Goal: Task Accomplishment & Management: Use online tool/utility

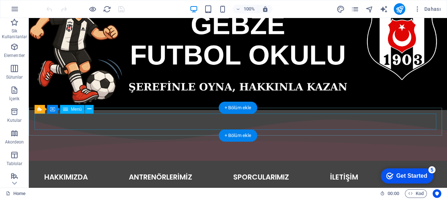
scroll to position [98, 0]
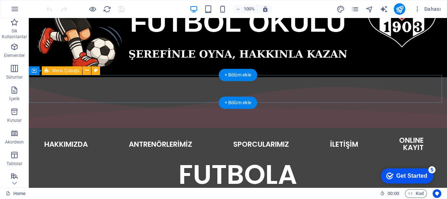
click at [436, 130] on div "ANASAYFA HAKKIMIZDA ANTRENÖRLERİMİZ SPORCULARIMIZ İLETİŞİM ONLINE KAYIT" at bounding box center [238, 144] width 418 height 28
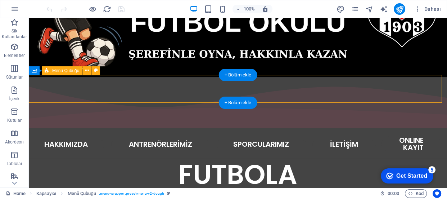
click at [436, 130] on div "ANASAYFA HAKKIMIZDA ANTRENÖRLERİMİZ SPORCULARIMIZ İLETİŞİM ONLINE KAYIT" at bounding box center [238, 144] width 418 height 28
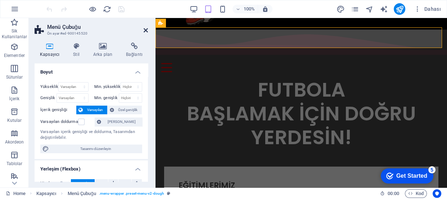
click at [145, 31] on icon at bounding box center [146, 30] width 4 height 6
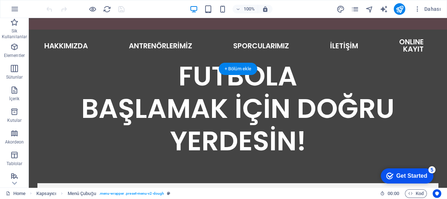
scroll to position [262, 0]
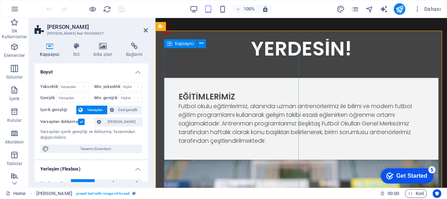
scroll to position [133, 0]
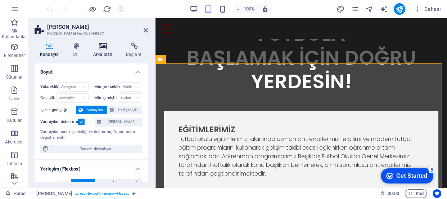
click at [103, 44] on icon at bounding box center [103, 45] width 30 height 7
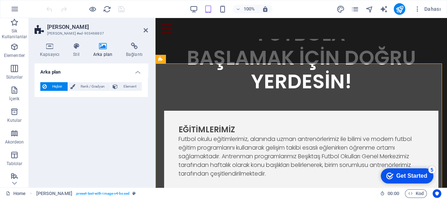
click at [103, 46] on icon at bounding box center [103, 45] width 30 height 7
click at [126, 85] on span "Element" at bounding box center [130, 86] width 20 height 9
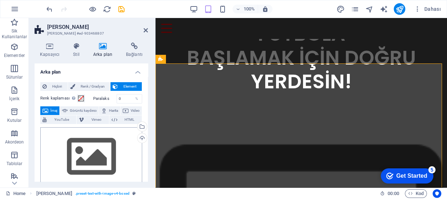
scroll to position [65, 0]
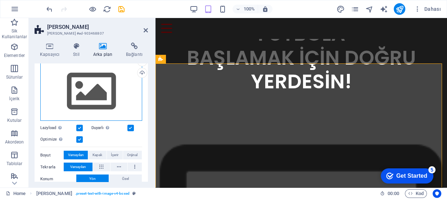
click at [98, 90] on div "Dosyaları buraya sürükleyin, dosyaları seçmek için tıklayın veya Dosyalardan ya…" at bounding box center [91, 91] width 102 height 59
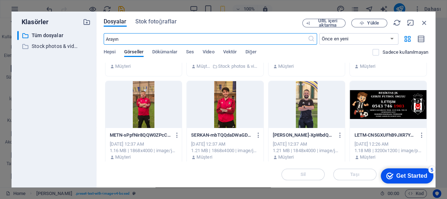
scroll to position [32, 0]
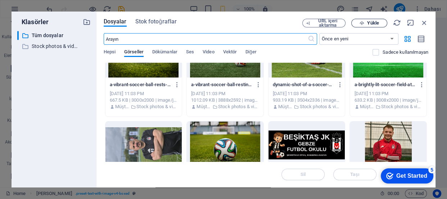
click at [373, 23] on span "Yükle" at bounding box center [373, 23] width 12 height 4
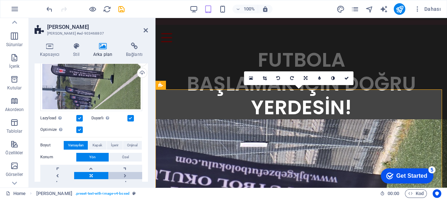
scroll to position [98, 0]
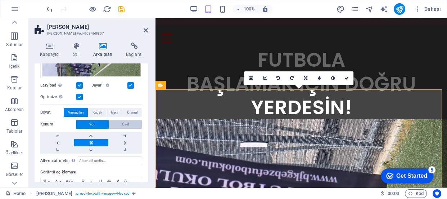
click at [117, 121] on button "Özel" at bounding box center [125, 124] width 33 height 9
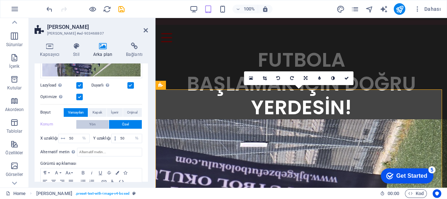
click at [97, 123] on button "Yön" at bounding box center [92, 124] width 32 height 9
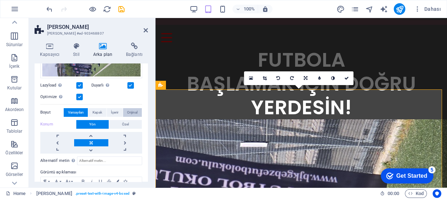
click at [130, 111] on span "Orijinal" at bounding box center [132, 112] width 10 height 9
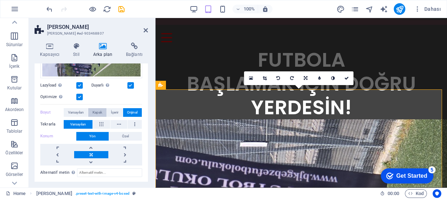
click at [98, 110] on span "Kapak" at bounding box center [98, 112] width 10 height 9
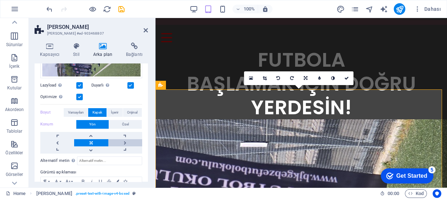
click at [122, 140] on link at bounding box center [125, 142] width 34 height 7
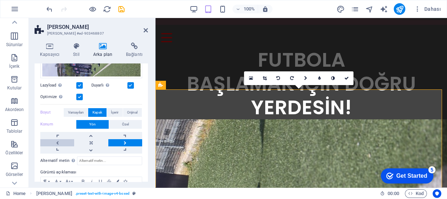
click at [58, 140] on link at bounding box center [57, 142] width 34 height 7
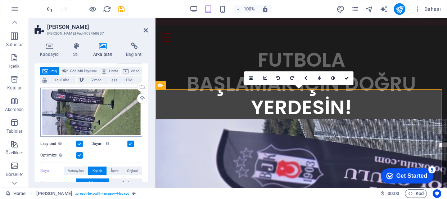
scroll to position [7, 0]
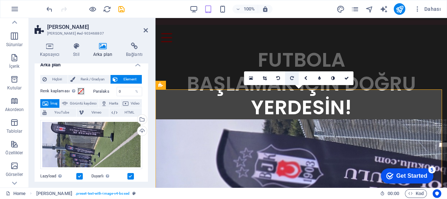
click at [291, 78] on icon at bounding box center [292, 78] width 4 height 4
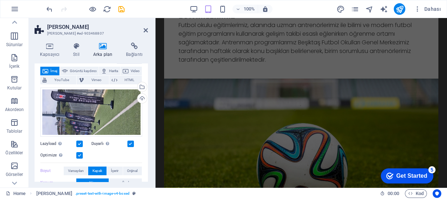
scroll to position [619, 0]
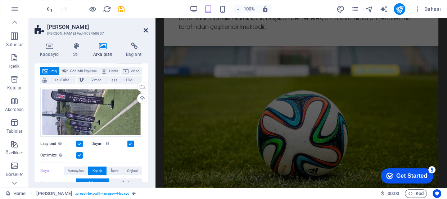
click at [145, 29] on icon at bounding box center [146, 30] width 4 height 6
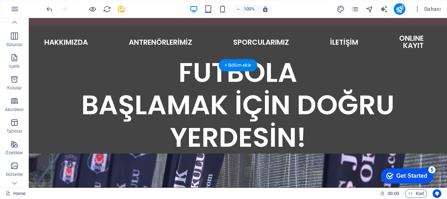
scroll to position [233, 0]
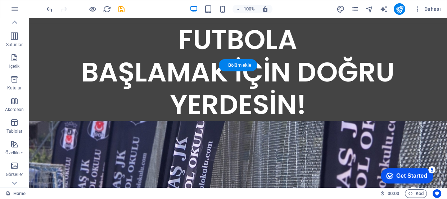
drag, startPoint x: 144, startPoint y: 80, endPoint x: 226, endPoint y: 84, distance: 81.8
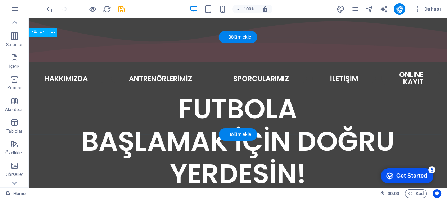
scroll to position [229, 0]
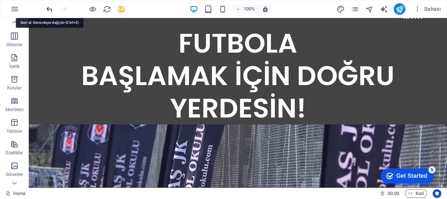
click at [51, 10] on icon "undo" at bounding box center [49, 9] width 8 height 8
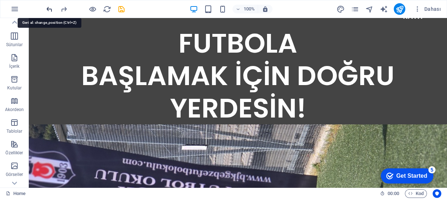
click at [51, 8] on icon "undo" at bounding box center [49, 9] width 8 height 8
click at [50, 8] on icon "undo" at bounding box center [49, 9] width 8 height 8
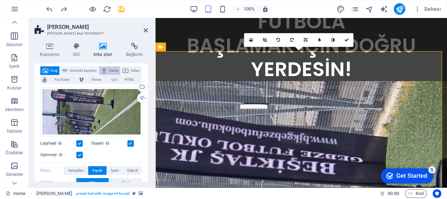
scroll to position [7, 0]
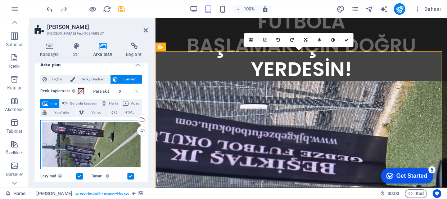
click at [109, 140] on div "Dosyaları buraya sürükleyin, dosyaları seçmek için tıklayın veya Dosyalardan ya…" at bounding box center [91, 144] width 102 height 49
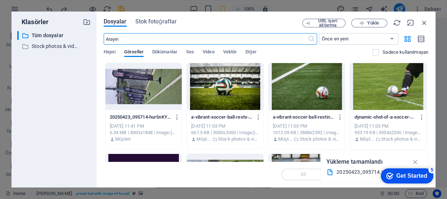
scroll to position [94, 0]
click at [425, 21] on icon "button" at bounding box center [425, 23] width 8 height 8
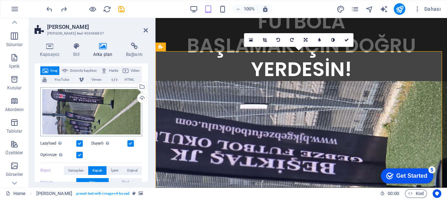
scroll to position [7, 0]
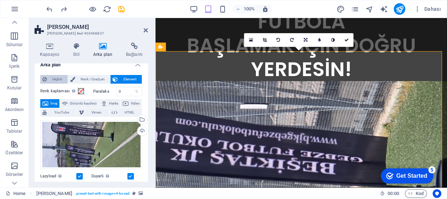
click at [50, 78] on span "Hiçbiri" at bounding box center [57, 79] width 17 height 9
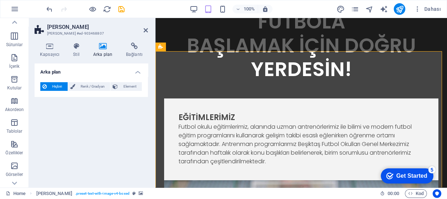
scroll to position [0, 0]
click at [145, 30] on icon at bounding box center [146, 30] width 4 height 6
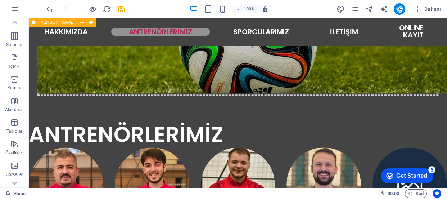
scroll to position [729, 0]
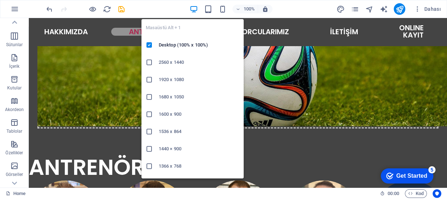
click at [196, 6] on icon "button" at bounding box center [194, 9] width 8 height 8
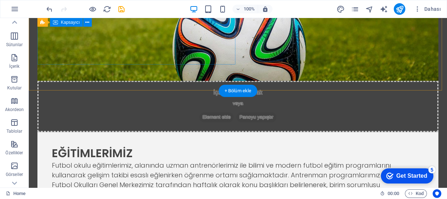
scroll to position [533, 0]
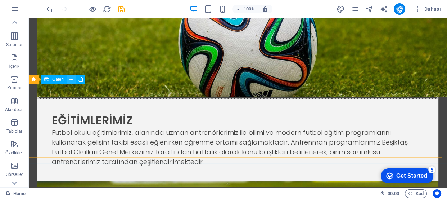
click at [71, 79] on icon at bounding box center [71, 80] width 4 height 8
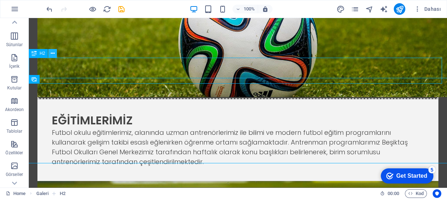
click at [51, 54] on icon at bounding box center [53, 54] width 4 height 8
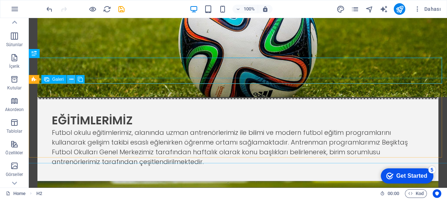
click at [72, 80] on icon at bounding box center [71, 80] width 4 height 8
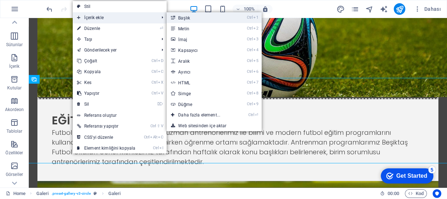
click at [196, 17] on link "Ctrl 1 Başlık" at bounding box center [201, 17] width 68 height 11
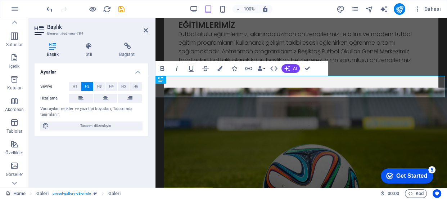
scroll to position [4, 0]
click at [146, 30] on icon at bounding box center [146, 30] width 4 height 6
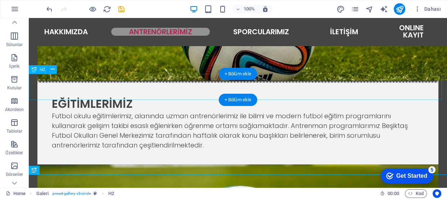
scroll to position [489, 0]
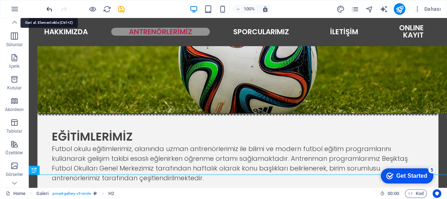
click at [48, 9] on icon "undo" at bounding box center [49, 9] width 8 height 8
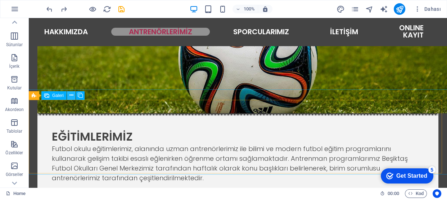
click at [71, 95] on icon at bounding box center [71, 95] width 4 height 8
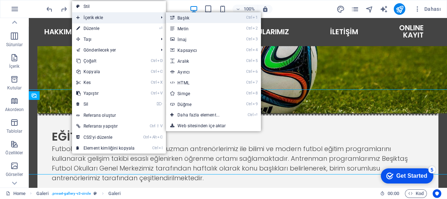
click at [190, 18] on link "Ctrl 1 Başlık" at bounding box center [200, 17] width 68 height 11
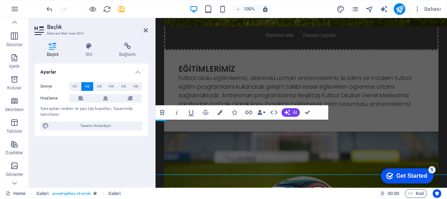
scroll to position [4, 0]
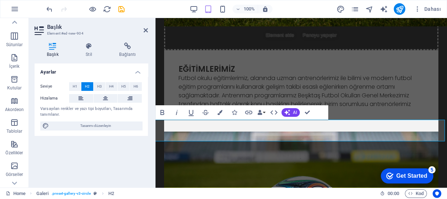
click at [148, 27] on aside "Başlık Element #ed-new-904 Başlık Stil Bağlantı Ayarlar Seviye H1 H2 H3 H4 H5 H…" at bounding box center [92, 102] width 127 height 169
click at [146, 31] on icon at bounding box center [146, 30] width 4 height 6
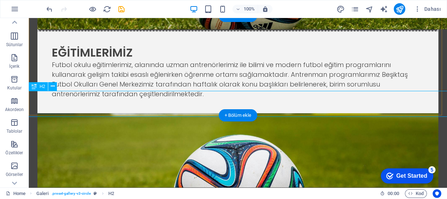
scroll to position [568, 0]
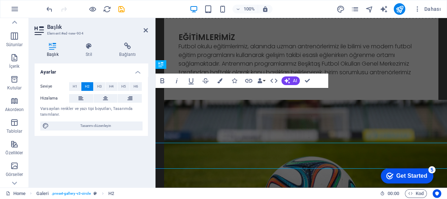
scroll to position [4, 0]
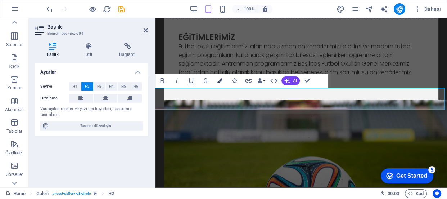
click at [219, 81] on icon "button" at bounding box center [219, 80] width 5 height 5
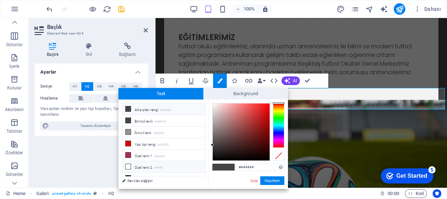
click at [127, 166] on icon at bounding box center [128, 166] width 5 height 5
type input "#ffffff"
drag, startPoint x: 269, startPoint y: 179, endPoint x: 114, endPoint y: 161, distance: 156.3
click at [269, 179] on button "Uygulayın" at bounding box center [272, 180] width 24 height 9
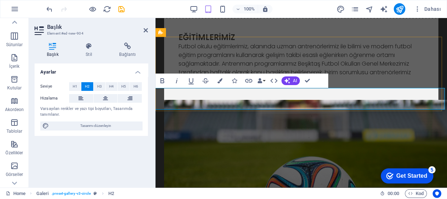
click at [144, 30] on icon at bounding box center [146, 30] width 4 height 6
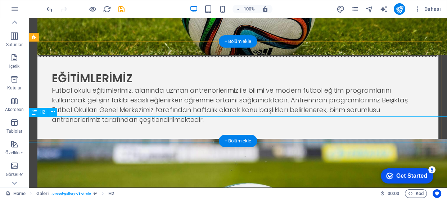
scroll to position [542, 0]
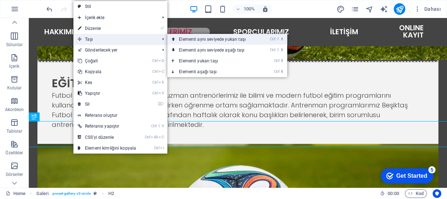
click at [211, 37] on link "Ctrl ⇧ ⬆ Elementi aynı seviyede yukarı taşı" at bounding box center [213, 39] width 93 height 11
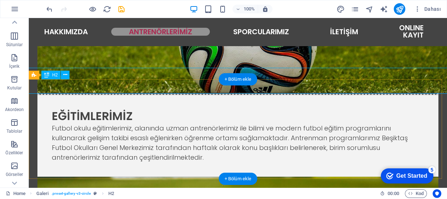
scroll to position [477, 0]
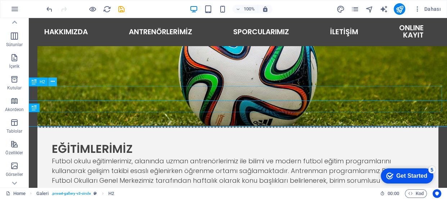
click at [56, 82] on button at bounding box center [52, 81] width 9 height 9
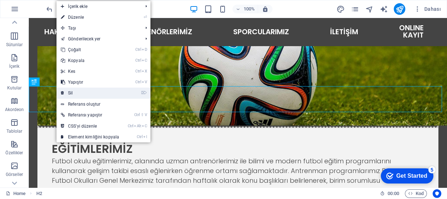
click at [76, 90] on link "⌦ Sil" at bounding box center [90, 92] width 67 height 11
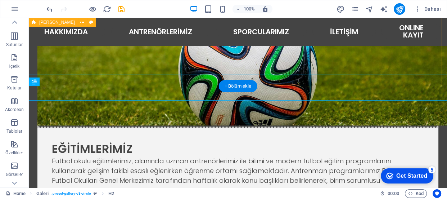
click at [113, 79] on div "EĞİTİMLERİMİZ Futbol okulu eğitimlerimiz, alanında uzman antrenörlerimiz ile bi…" at bounding box center [238, 128] width 418 height 558
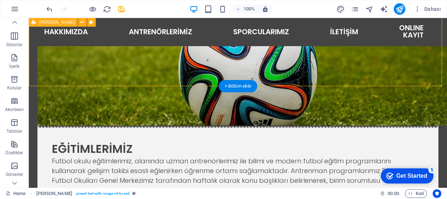
scroll to position [444, 0]
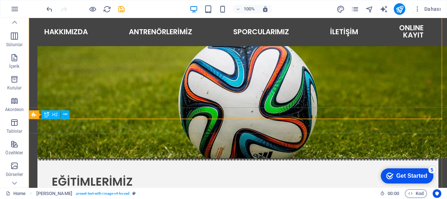
click at [54, 113] on span "H2" at bounding box center [54, 114] width 5 height 4
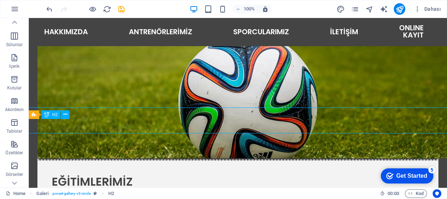
click at [54, 113] on span "H2" at bounding box center [54, 114] width 5 height 4
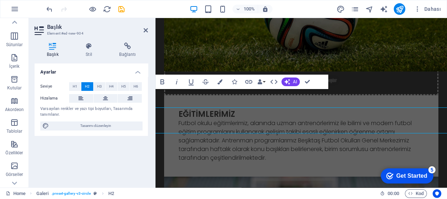
scroll to position [0, 0]
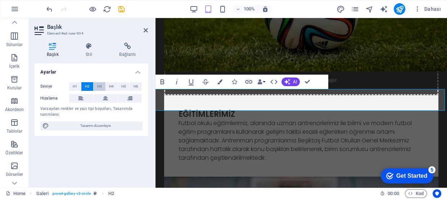
click at [97, 85] on span "H3" at bounding box center [99, 86] width 5 height 9
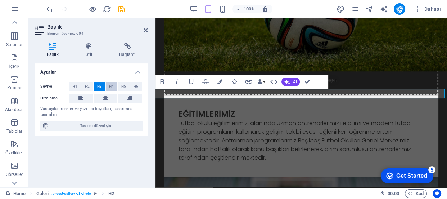
click at [113, 84] on span "H4" at bounding box center [111, 86] width 5 height 9
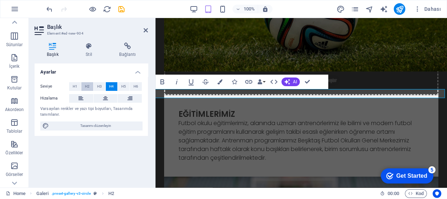
drag, startPoint x: 100, startPoint y: 84, endPoint x: 92, endPoint y: 84, distance: 7.9
click at [100, 84] on span "H3" at bounding box center [99, 86] width 5 height 9
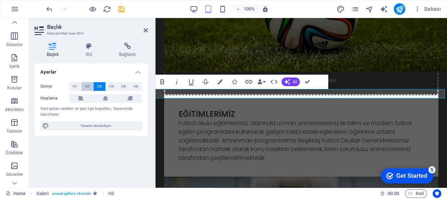
click at [87, 85] on span "H2" at bounding box center [87, 86] width 5 height 9
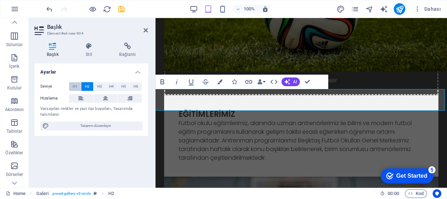
click at [80, 85] on button "H1" at bounding box center [75, 86] width 12 height 9
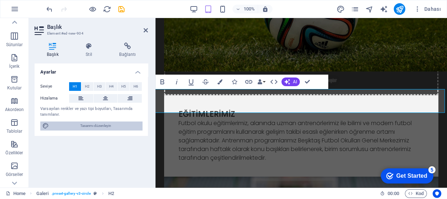
click at [102, 123] on span "Tasarımı düzenleyin" at bounding box center [95, 125] width 89 height 9
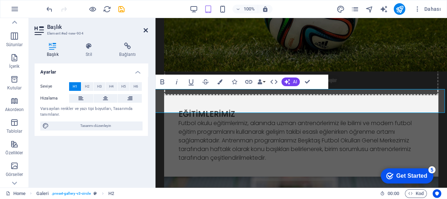
click at [146, 28] on icon at bounding box center [146, 30] width 4 height 6
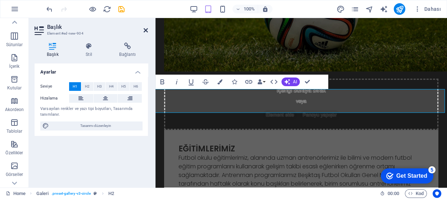
select select "px"
select select "300"
select select "px"
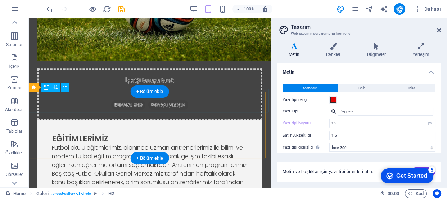
scroll to position [495, 0]
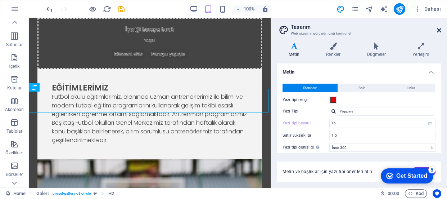
drag, startPoint x: 439, startPoint y: 30, endPoint x: 410, endPoint y: 12, distance: 33.7
click at [439, 30] on icon at bounding box center [439, 30] width 4 height 6
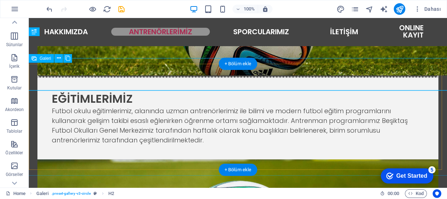
scroll to position [494, 0]
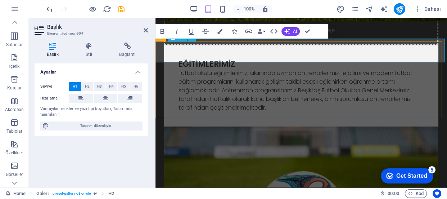
click at [148, 30] on icon at bounding box center [146, 30] width 4 height 6
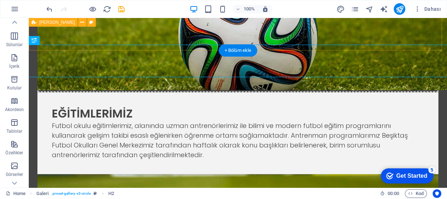
scroll to position [540, 0]
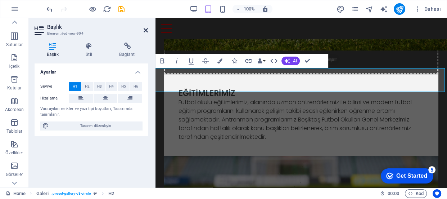
drag, startPoint x: 115, startPoint y: 10, endPoint x: 144, endPoint y: 28, distance: 34.0
click at [144, 28] on icon at bounding box center [146, 30] width 4 height 6
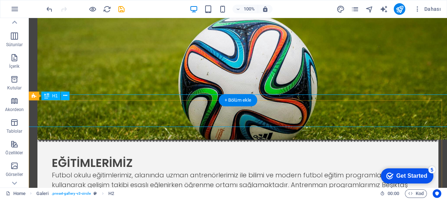
scroll to position [458, 0]
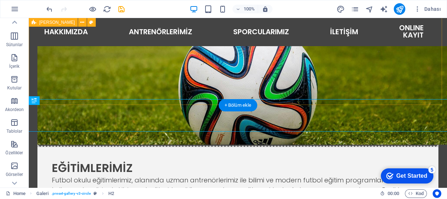
click at [58, 103] on div "EĞİTİMLERİMİZ Futbol okulu eğitimlerimiz, alanında uzman antrenörlerimiz ile bi…" at bounding box center [238, 147] width 418 height 558
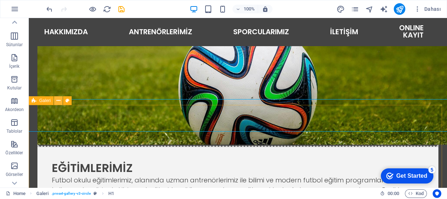
click at [57, 99] on icon at bounding box center [59, 101] width 4 height 8
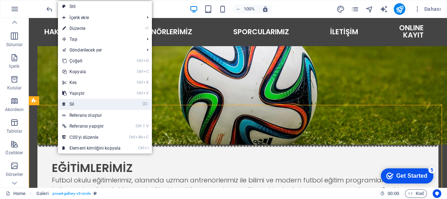
click at [75, 103] on link "⌦ Sil" at bounding box center [91, 104] width 67 height 11
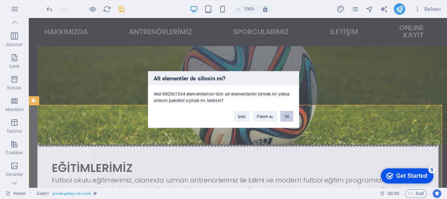
click at [286, 117] on button "Sil" at bounding box center [286, 116] width 13 height 11
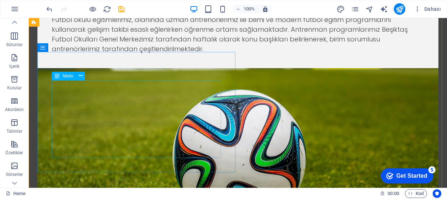
scroll to position [294, 0]
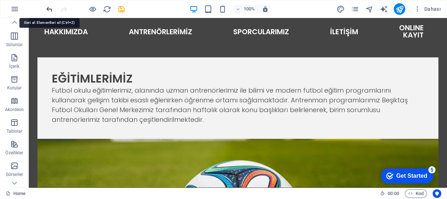
click at [47, 7] on icon "undo" at bounding box center [49, 9] width 8 height 8
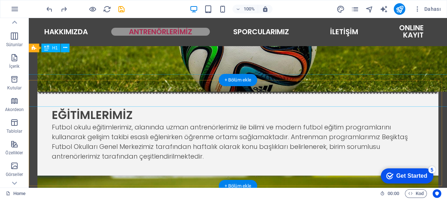
scroll to position [478, 0]
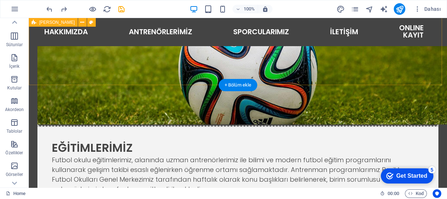
click at [176, 72] on div "EĞİTİMLERİMİZ Futbol okulu eğitimlerimiz, alanında uzman antrenörlerimiz ile bi…" at bounding box center [238, 127] width 418 height 558
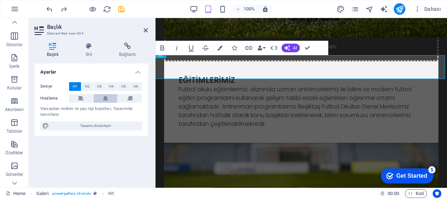
click at [105, 97] on icon at bounding box center [105, 98] width 5 height 9
click at [146, 29] on icon at bounding box center [146, 30] width 4 height 6
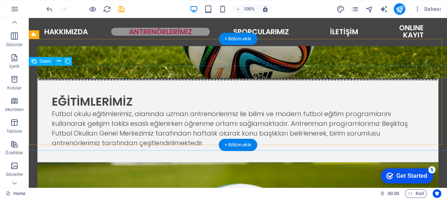
scroll to position [491, 0]
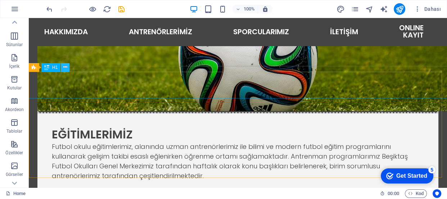
click at [66, 66] on icon at bounding box center [65, 67] width 4 height 8
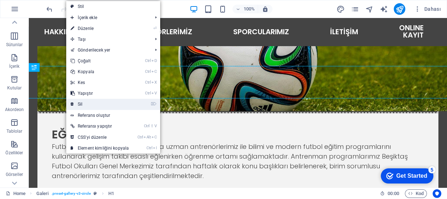
click at [84, 102] on link "⌦ Sil" at bounding box center [99, 104] width 67 height 11
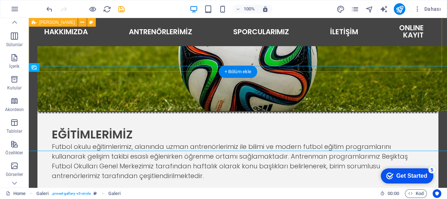
click at [109, 63] on div "EĞİTİMLERİMİZ Futbol okulu eğitimlerimiz, alanında uzman antrenörlerimiz ile bi…" at bounding box center [238, 113] width 418 height 558
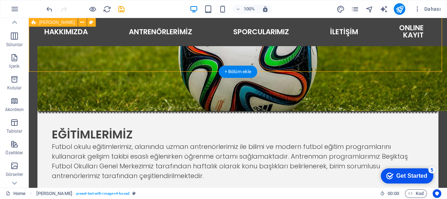
click at [109, 63] on div "EĞİTİMLERİMİZ Futbol okulu eğitimlerimiz, alanında uzman antrenörlerimiz ile bi…" at bounding box center [238, 113] width 418 height 558
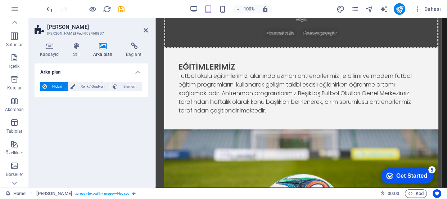
scroll to position [256, 0]
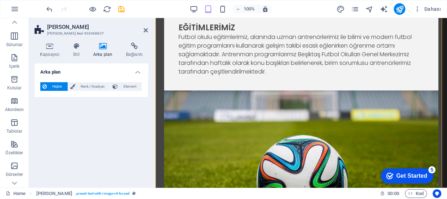
click at [143, 29] on h2 "[PERSON_NAME]" at bounding box center [97, 27] width 101 height 6
click at [146, 30] on icon at bounding box center [146, 30] width 4 height 6
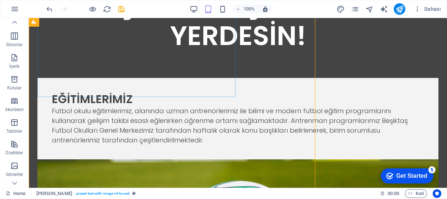
scroll to position [302, 0]
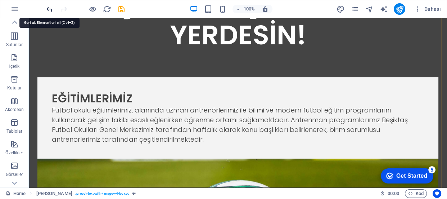
click at [48, 7] on icon "undo" at bounding box center [49, 9] width 8 height 8
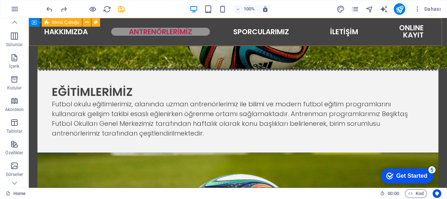
scroll to position [468, 0]
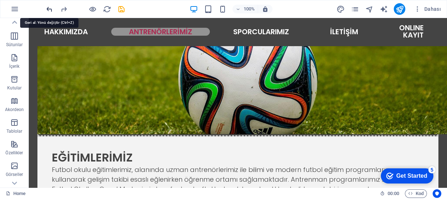
click at [48, 6] on icon "undo" at bounding box center [49, 9] width 8 height 8
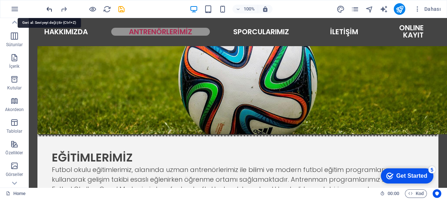
click at [48, 6] on icon "undo" at bounding box center [49, 9] width 8 height 8
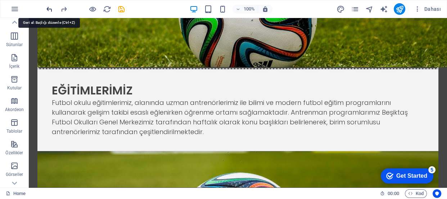
scroll to position [608, 0]
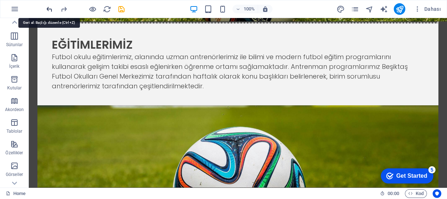
click at [48, 6] on icon "undo" at bounding box center [49, 9] width 8 height 8
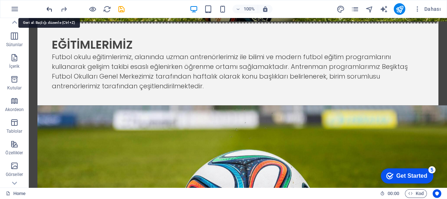
click at [49, 8] on icon "undo" at bounding box center [49, 9] width 8 height 8
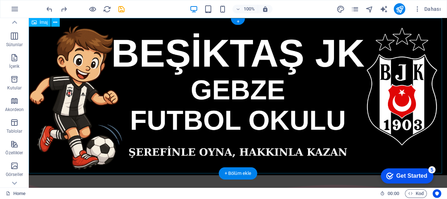
scroll to position [32, 0]
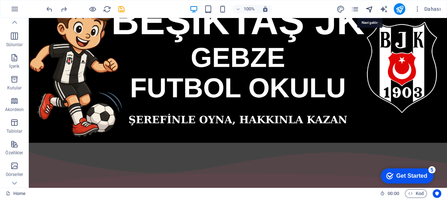
click at [370, 9] on icon "navigator" at bounding box center [369, 9] width 8 height 8
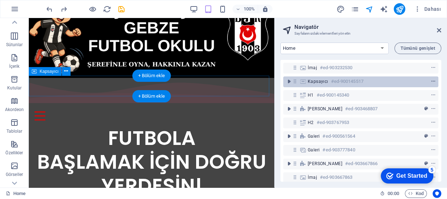
click at [434, 81] on icon "context-menu" at bounding box center [433, 81] width 5 height 5
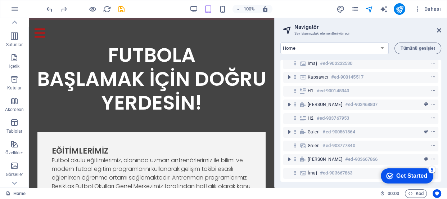
scroll to position [0, 0]
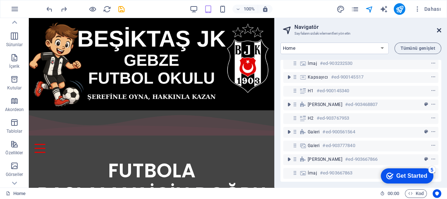
click at [439, 30] on icon at bounding box center [439, 30] width 4 height 6
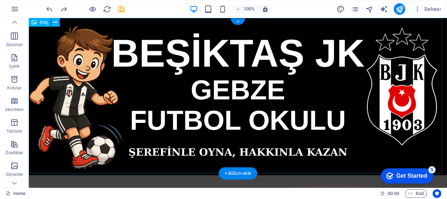
scroll to position [65, 0]
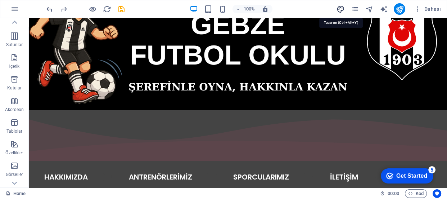
click at [342, 10] on icon "design" at bounding box center [341, 9] width 8 height 8
select select "px"
select select "300"
select select "px"
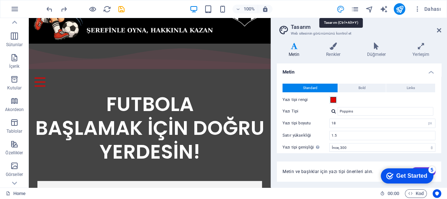
type input "16"
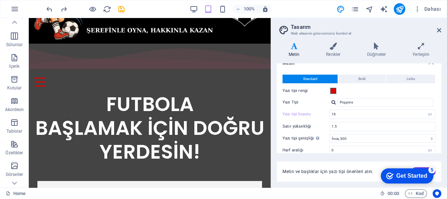
scroll to position [0, 0]
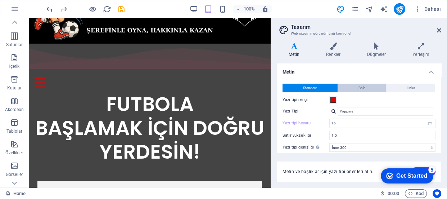
click at [361, 86] on span "Bold" at bounding box center [362, 88] width 7 height 9
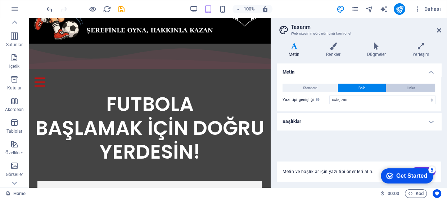
click at [404, 85] on button "Links" at bounding box center [410, 88] width 49 height 9
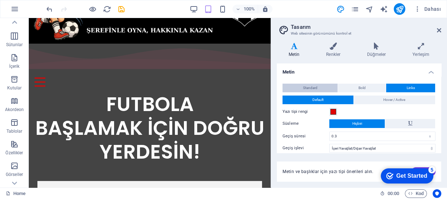
click at [311, 86] on span "Standard" at bounding box center [310, 88] width 14 height 9
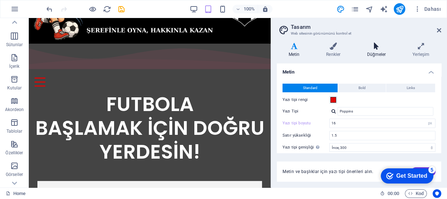
click at [375, 50] on h4 "Düğmeler" at bounding box center [377, 49] width 45 height 15
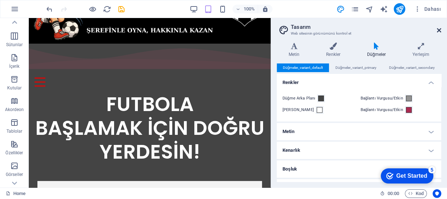
click at [439, 31] on icon at bounding box center [439, 30] width 4 height 6
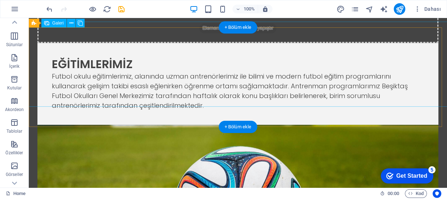
scroll to position [655, 0]
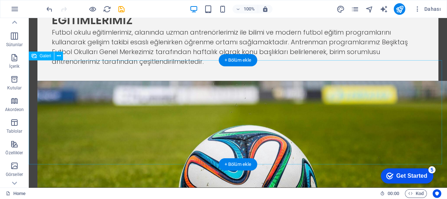
select select "4"
select select "%"
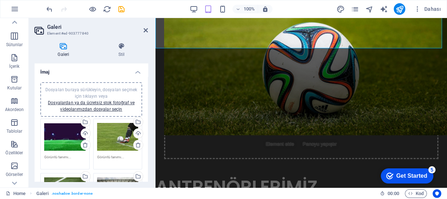
click at [68, 132] on div "Dosyaları buraya sürükleyin, dosyaları seçmek için tıklayın veya Dosyalardan ya…" at bounding box center [64, 136] width 41 height 29
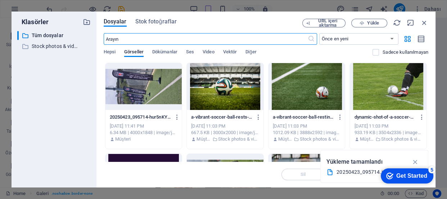
scroll to position [754, 0]
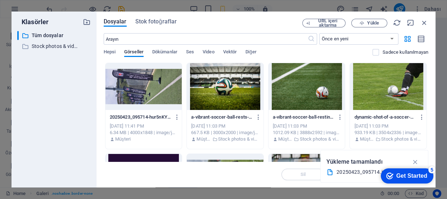
click at [141, 80] on div at bounding box center [143, 86] width 77 height 47
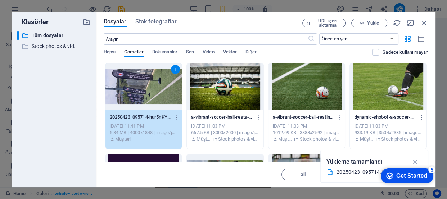
click at [141, 85] on div "1" at bounding box center [143, 86] width 77 height 47
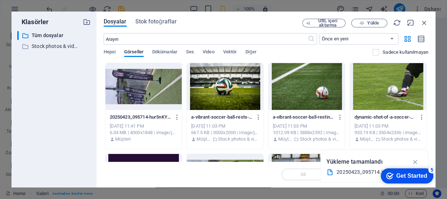
click at [141, 85] on div at bounding box center [143, 86] width 77 height 47
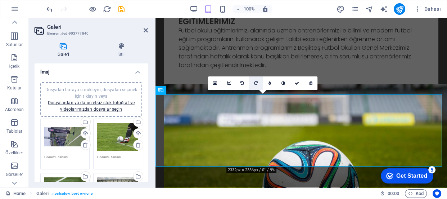
click at [254, 82] on icon at bounding box center [256, 83] width 4 height 4
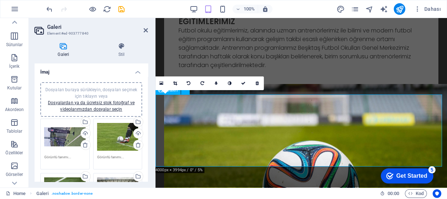
click at [203, 83] on icon at bounding box center [203, 83] width 4 height 4
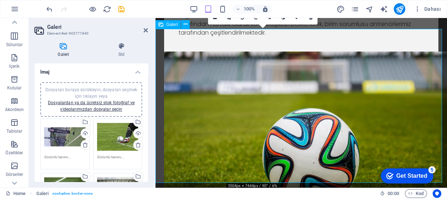
scroll to position [602, 0]
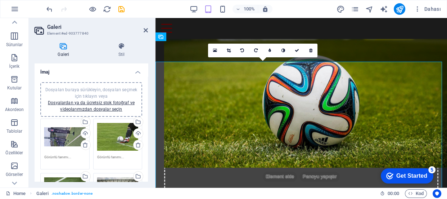
scroll to position [569, 0]
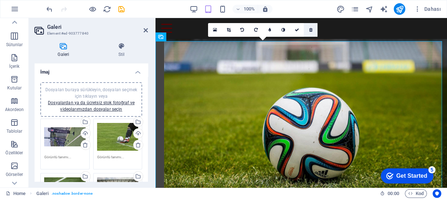
click at [310, 32] on icon at bounding box center [310, 30] width 3 height 4
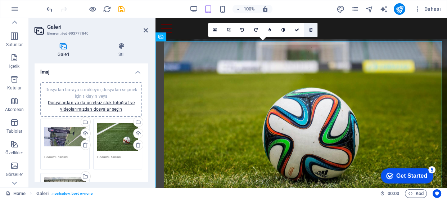
click at [312, 28] on icon at bounding box center [310, 30] width 3 height 4
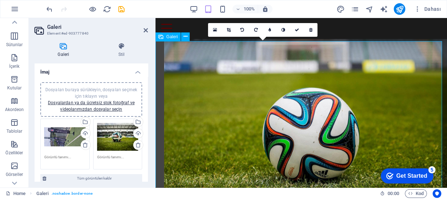
click at [310, 29] on icon at bounding box center [310, 30] width 3 height 4
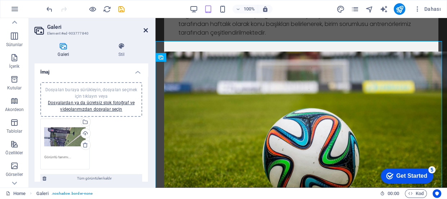
click at [145, 28] on icon at bounding box center [146, 30] width 4 height 6
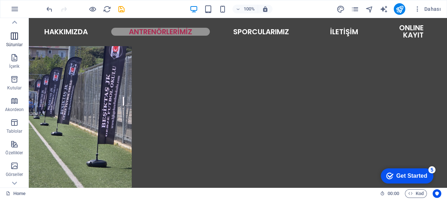
scroll to position [0, 0]
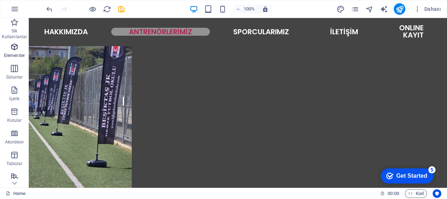
click at [13, 46] on icon "button" at bounding box center [14, 46] width 9 height 9
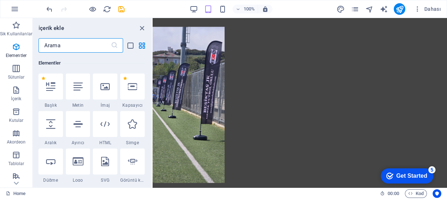
scroll to position [76, 0]
click at [60, 46] on input "text" at bounding box center [75, 45] width 72 height 14
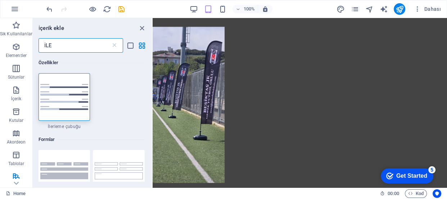
scroll to position [0, 0]
type input "İ"
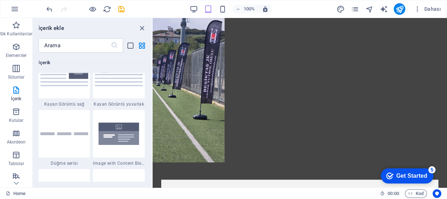
scroll to position [1669, 0]
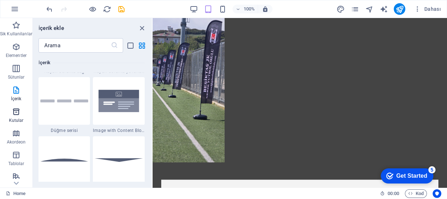
click at [19, 111] on icon "button" at bounding box center [16, 111] width 9 height 9
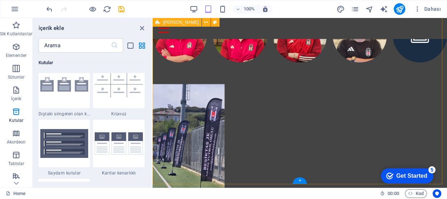
scroll to position [760, 0]
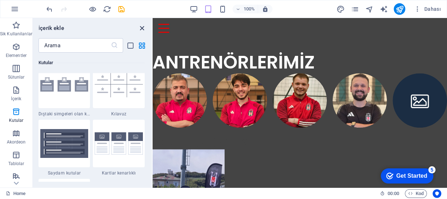
click at [143, 27] on icon "close panel" at bounding box center [142, 28] width 8 height 8
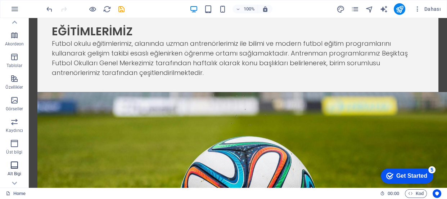
scroll to position [155, 0]
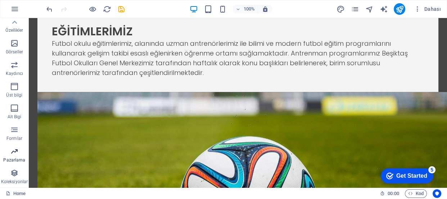
click at [13, 156] on span "Pazarlama" at bounding box center [14, 155] width 29 height 17
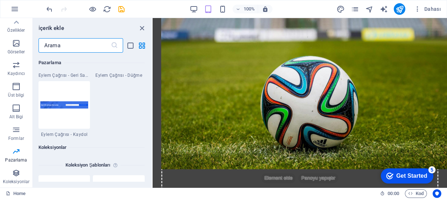
scroll to position [6539, 0]
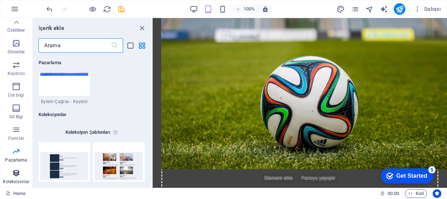
click at [13, 176] on icon "button" at bounding box center [16, 172] width 9 height 9
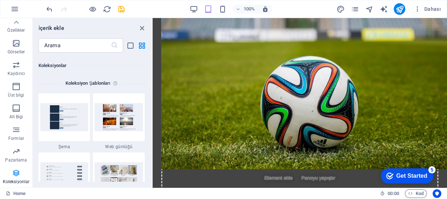
scroll to position [6589, 0]
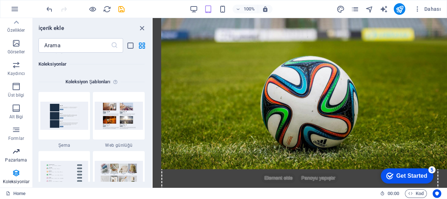
click at [19, 152] on icon "button" at bounding box center [16, 151] width 9 height 9
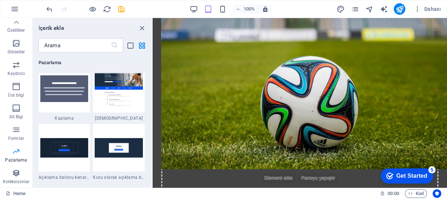
scroll to position [5864, 0]
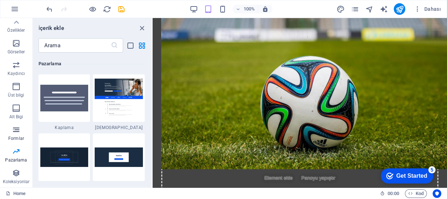
click at [15, 129] on icon "button" at bounding box center [16, 129] width 9 height 9
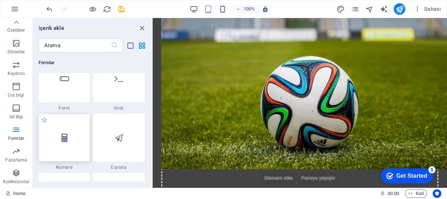
scroll to position [5289, 0]
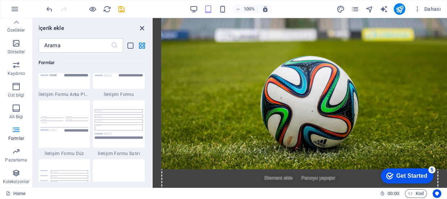
click at [142, 27] on icon "close panel" at bounding box center [142, 28] width 8 height 8
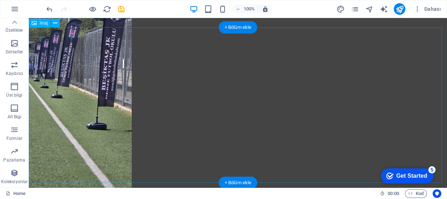
scroll to position [1102, 0]
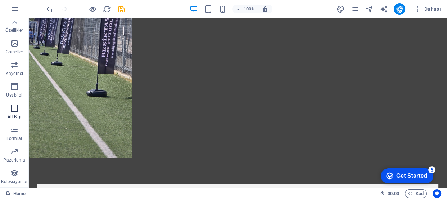
click at [15, 109] on icon "button" at bounding box center [14, 108] width 9 height 9
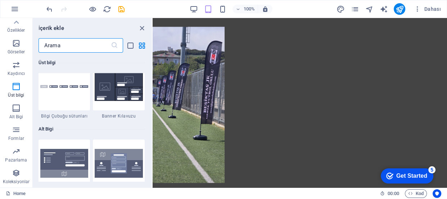
scroll to position [4733, 0]
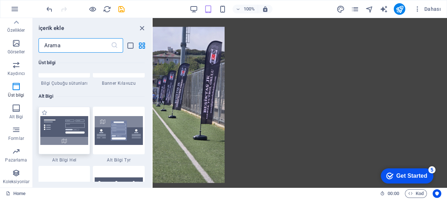
click at [71, 130] on img at bounding box center [64, 130] width 48 height 29
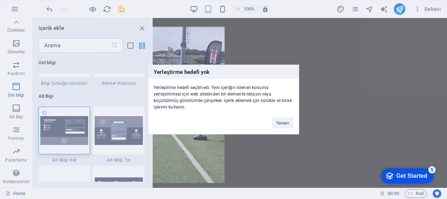
click at [71, 130] on div "Yerleştirme hedefi yok Yerleştirme hedefi seçilmedi. Yeni içeriğin istenen konu…" at bounding box center [223, 99] width 447 height 199
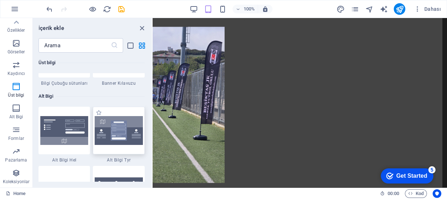
scroll to position [914, 0]
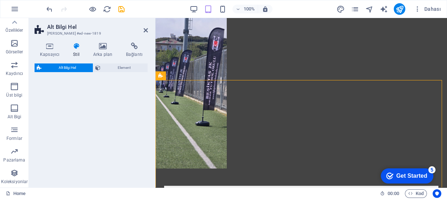
select select "%"
select select "rem"
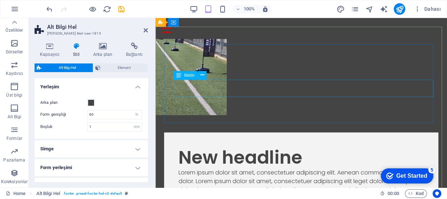
scroll to position [881, 0]
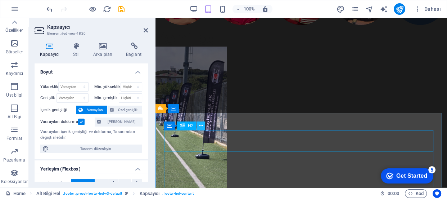
click at [199, 126] on icon at bounding box center [201, 126] width 4 height 8
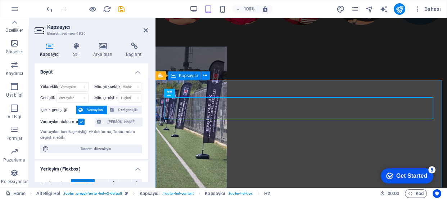
scroll to position [914, 0]
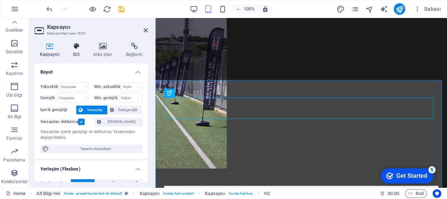
click at [76, 49] on icon at bounding box center [76, 45] width 17 height 7
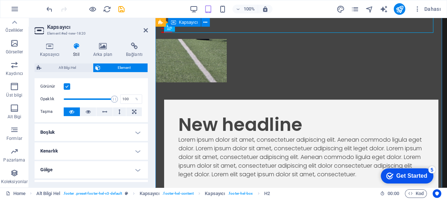
scroll to position [947, 0]
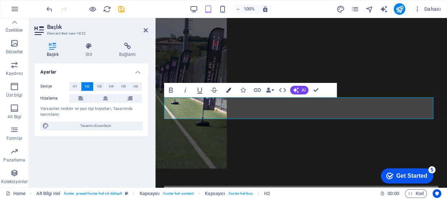
click at [228, 89] on icon "button" at bounding box center [228, 89] width 5 height 5
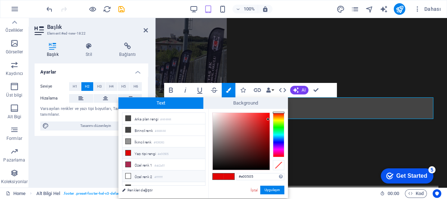
click at [129, 175] on icon at bounding box center [128, 175] width 5 height 5
type input "#ffffff"
click at [129, 175] on icon at bounding box center [128, 175] width 5 height 5
click at [271, 188] on button "Uygulayın" at bounding box center [272, 189] width 24 height 9
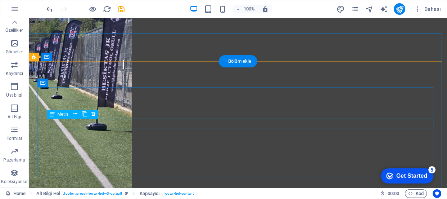
scroll to position [1102, 0]
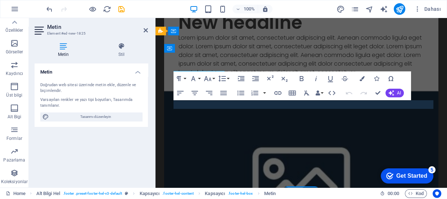
scroll to position [938, 0]
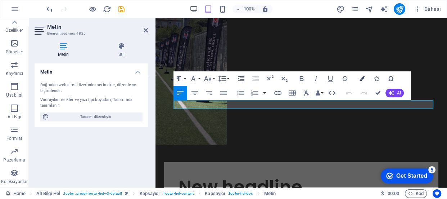
click at [361, 78] on icon "button" at bounding box center [362, 78] width 5 height 5
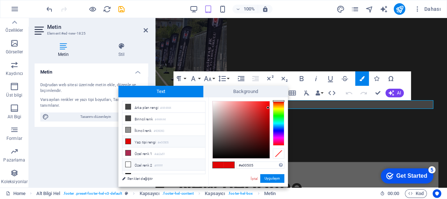
click at [126, 162] on icon at bounding box center [128, 164] width 5 height 5
type input "#ffffff"
drag, startPoint x: 268, startPoint y: 177, endPoint x: 112, endPoint y: 158, distance: 156.7
click at [268, 177] on button "Uygulayın" at bounding box center [272, 178] width 24 height 9
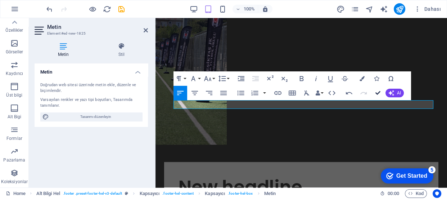
drag, startPoint x: 378, startPoint y: 93, endPoint x: 349, endPoint y: 75, distance: 34.3
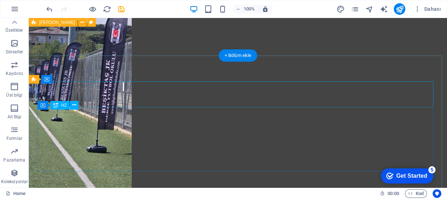
scroll to position [1079, 0]
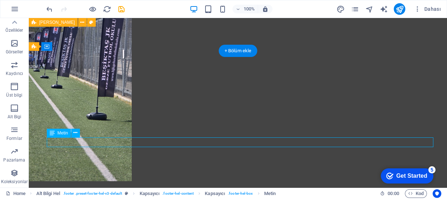
drag, startPoint x: 94, startPoint y: 140, endPoint x: 80, endPoint y: 139, distance: 14.5
drag, startPoint x: 86, startPoint y: 141, endPoint x: 126, endPoint y: 156, distance: 42.4
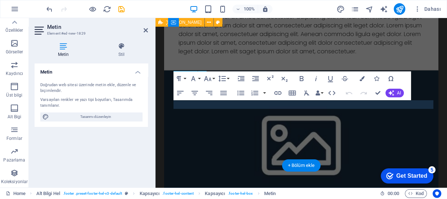
scroll to position [963, 0]
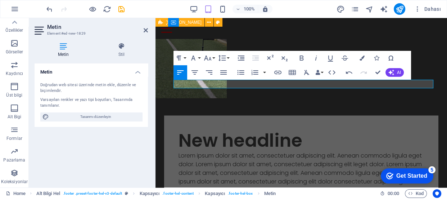
click at [143, 124] on div "Doğrudan web sitesi üzerinde [PERSON_NAME], düzenle ve biçimlendir. Varsayılan …" at bounding box center [91, 101] width 113 height 50
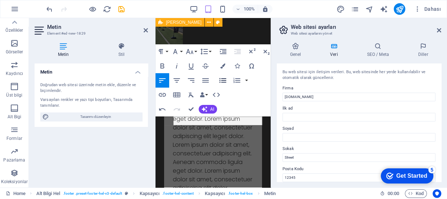
scroll to position [1125, 0]
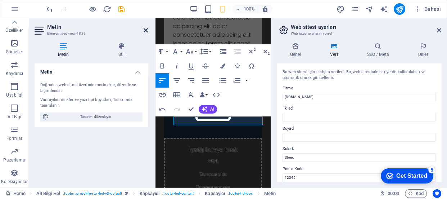
click at [144, 28] on icon at bounding box center [146, 30] width 4 height 6
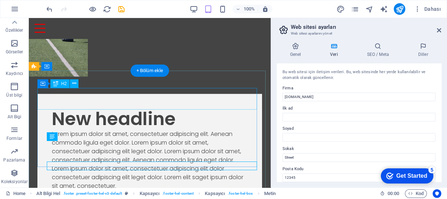
scroll to position [951, 0]
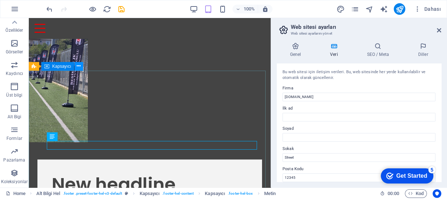
click at [77, 65] on icon at bounding box center [79, 66] width 4 height 8
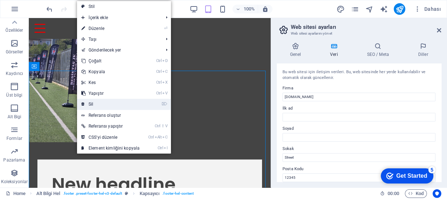
click at [91, 103] on link "⌦ Sil" at bounding box center [110, 104] width 67 height 11
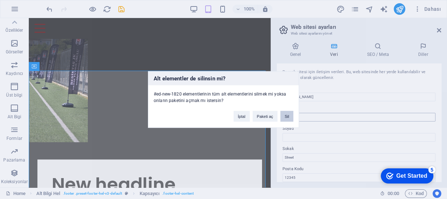
click at [286, 114] on button "Sil" at bounding box center [286, 116] width 13 height 11
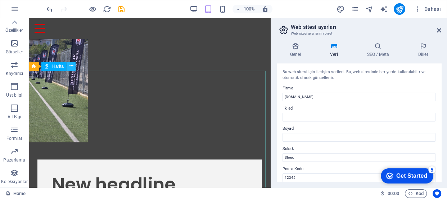
click at [70, 66] on icon at bounding box center [71, 66] width 4 height 8
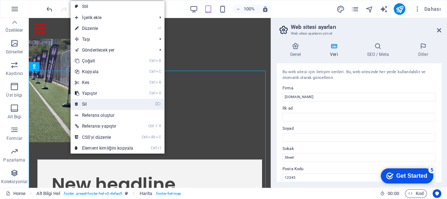
click at [94, 100] on link "⌦ Sil" at bounding box center [104, 104] width 67 height 11
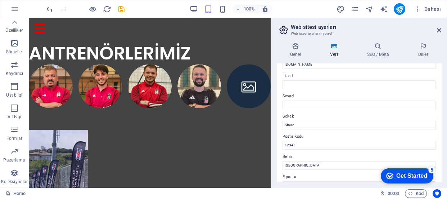
scroll to position [0, 0]
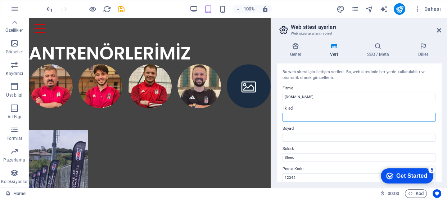
click at [310, 113] on input "İlk ad" at bounding box center [359, 117] width 153 height 9
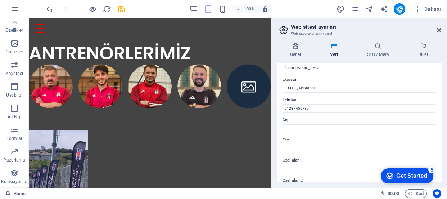
scroll to position [97, 0]
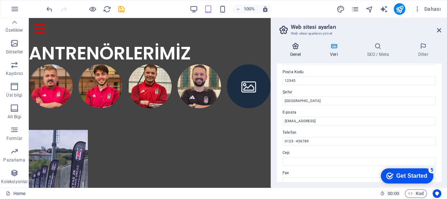
click at [288, 46] on icon at bounding box center [295, 45] width 37 height 7
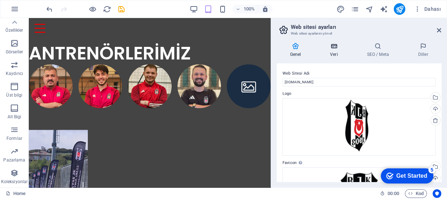
click at [335, 49] on icon at bounding box center [334, 45] width 34 height 7
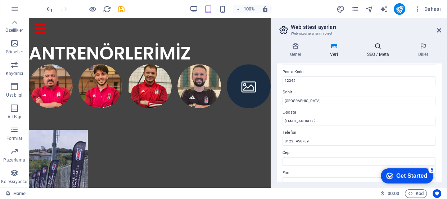
click at [387, 48] on icon at bounding box center [378, 45] width 48 height 7
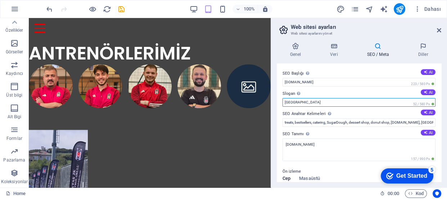
click at [352, 102] on input "[GEOGRAPHIC_DATA]" at bounding box center [359, 102] width 153 height 9
drag, startPoint x: 352, startPoint y: 102, endPoint x: 222, endPoint y: 104, distance: 129.6
click at [283, 100] on input "[GEOGRAPHIC_DATA]" at bounding box center [359, 102] width 153 height 9
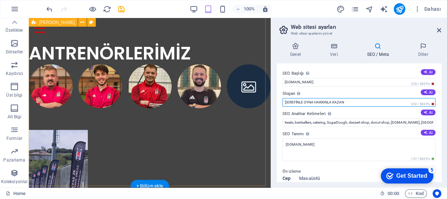
type input "ŞEREFİNLE OYNA HAKKINLA KAZAN"
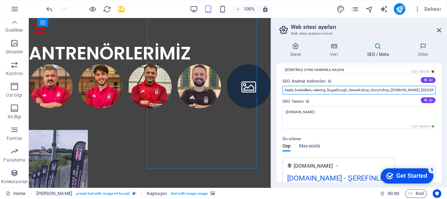
scroll to position [0, 11]
drag, startPoint x: 283, startPoint y: 89, endPoint x: 444, endPoint y: 87, distance: 160.2
click at [444, 87] on div "Genel Veri SEO / Meta Diller Web Sitesi Adı [DOMAIN_NAME] Logo Dosyaları buraya…" at bounding box center [359, 112] width 176 height 150
type input "B"
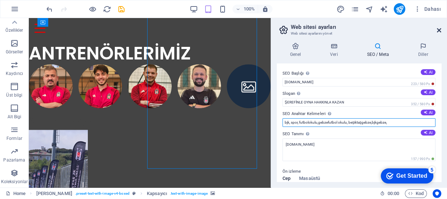
type input "bjk, spor, futbolokulu,gebzefutbol okulu, beşiktaşgebze,bjkgebze,"
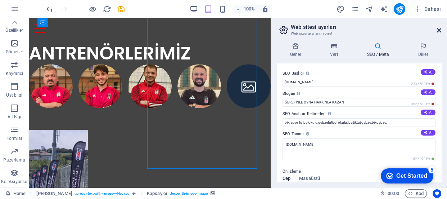
click at [439, 30] on icon at bounding box center [439, 30] width 4 height 6
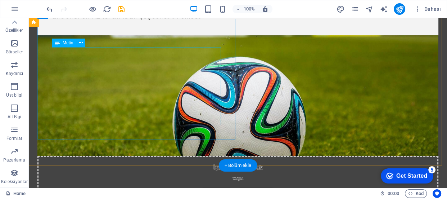
scroll to position [360, 0]
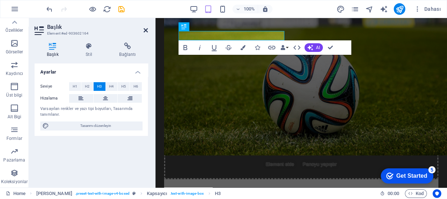
click at [144, 30] on icon at bounding box center [146, 30] width 4 height 6
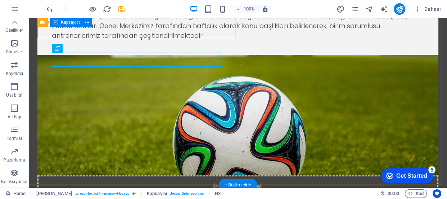
scroll to position [406, 0]
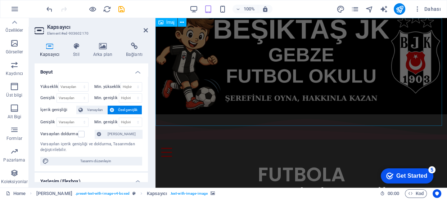
scroll to position [0, 0]
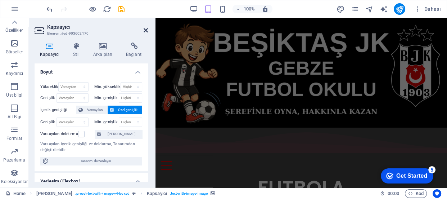
click at [146, 29] on icon at bounding box center [146, 30] width 4 height 6
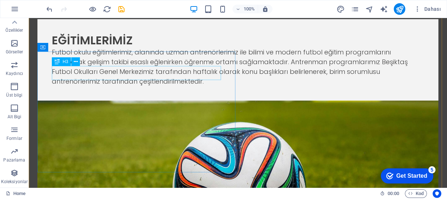
scroll to position [392, 0]
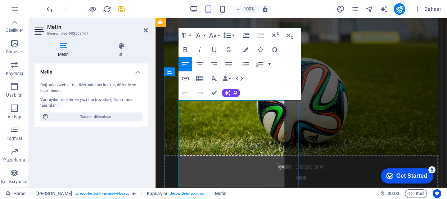
scroll to position [366, 0]
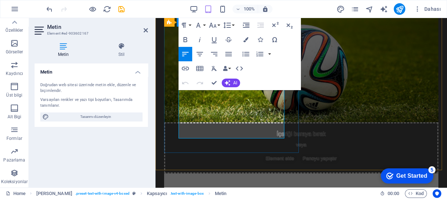
drag, startPoint x: 255, startPoint y: 135, endPoint x: 175, endPoint y: 70, distance: 103.4
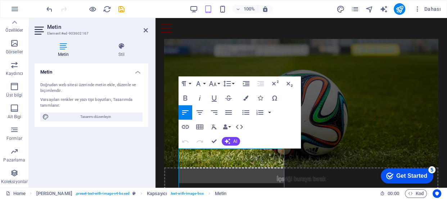
scroll to position [232, 0]
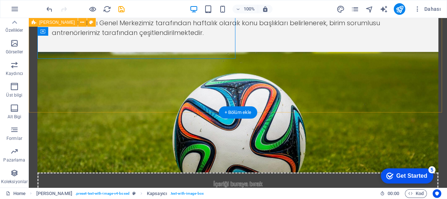
scroll to position [376, 0]
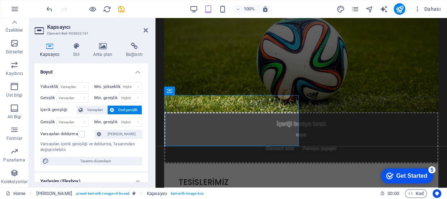
scroll to position [281, 0]
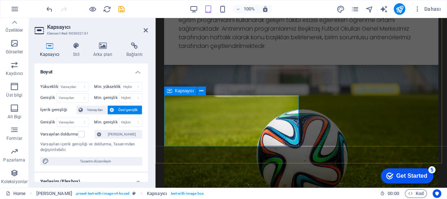
click at [147, 30] on icon at bounding box center [146, 30] width 4 height 6
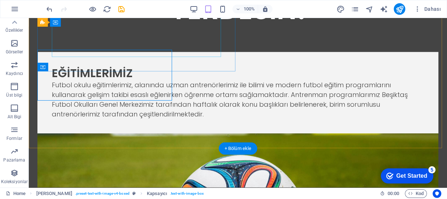
scroll to position [328, 0]
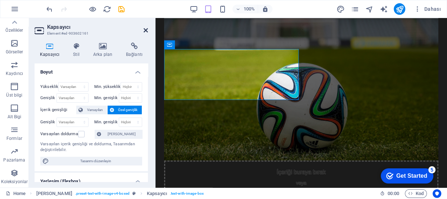
click at [147, 29] on icon at bounding box center [146, 30] width 4 height 6
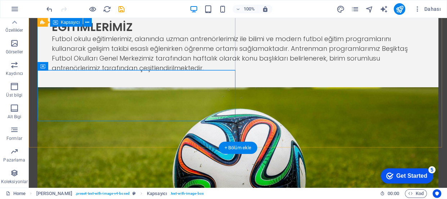
scroll to position [374, 0]
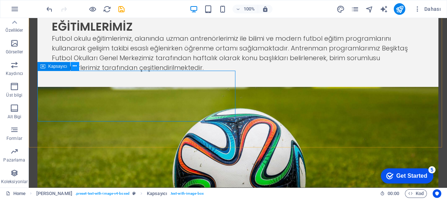
click at [76, 66] on icon at bounding box center [75, 66] width 4 height 8
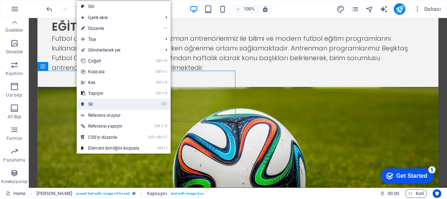
click at [99, 105] on link "⌦ Sil" at bounding box center [110, 104] width 67 height 11
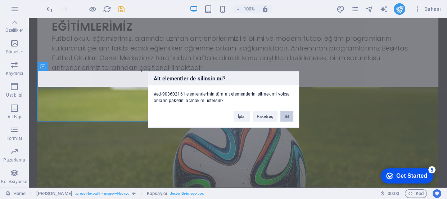
click at [287, 116] on button "Sil" at bounding box center [286, 116] width 13 height 11
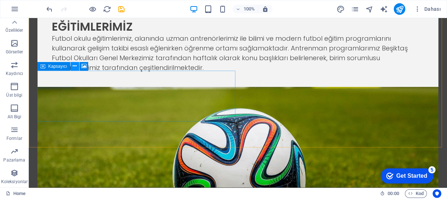
click at [74, 64] on icon at bounding box center [75, 66] width 4 height 8
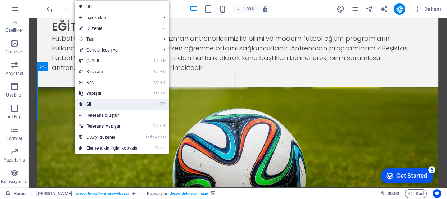
click at [92, 101] on link "⌦ Sil" at bounding box center [108, 104] width 67 height 11
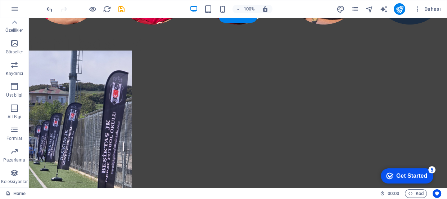
scroll to position [799, 0]
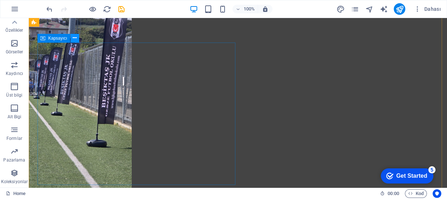
click at [73, 38] on icon at bounding box center [75, 38] width 4 height 8
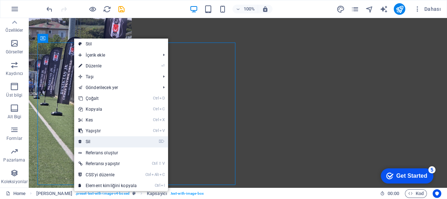
click at [138, 140] on link "⌦ Sil" at bounding box center [107, 141] width 67 height 11
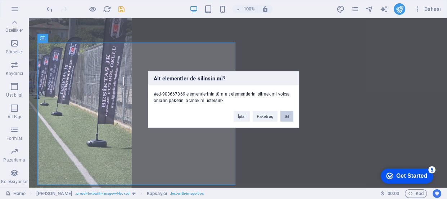
click at [288, 112] on button "Sil" at bounding box center [286, 116] width 13 height 11
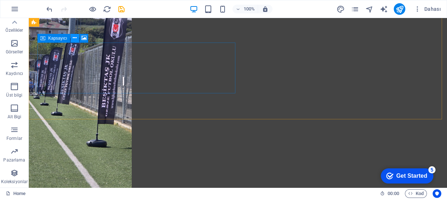
click at [76, 38] on icon at bounding box center [75, 38] width 4 height 8
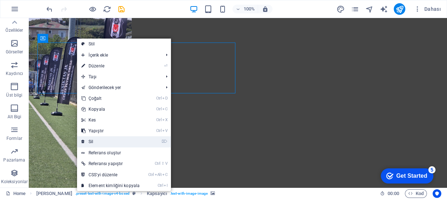
click at [94, 140] on link "⌦ Sil" at bounding box center [110, 141] width 67 height 11
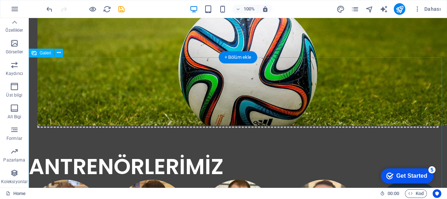
scroll to position [537, 0]
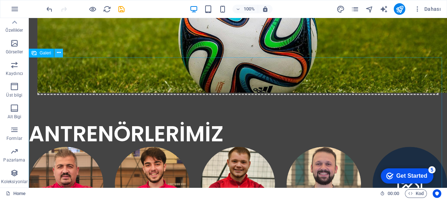
click at [59, 53] on icon at bounding box center [59, 53] width 4 height 8
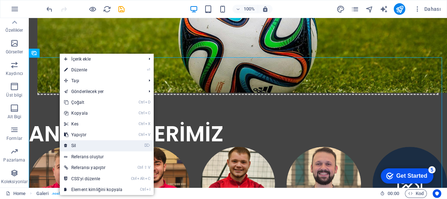
drag, startPoint x: 82, startPoint y: 144, endPoint x: 61, endPoint y: 127, distance: 26.7
click at [82, 144] on link "⌦ Sil" at bounding box center [93, 145] width 67 height 11
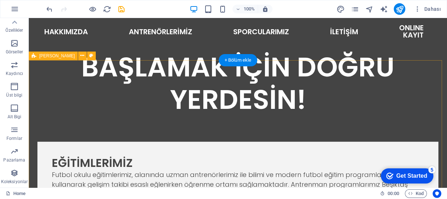
scroll to position [243, 0]
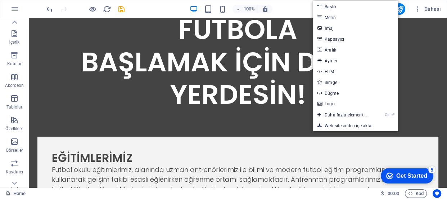
scroll to position [0, 0]
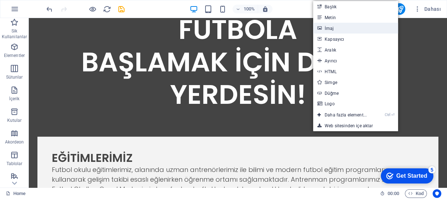
click at [336, 25] on link "İmaj" at bounding box center [355, 28] width 85 height 11
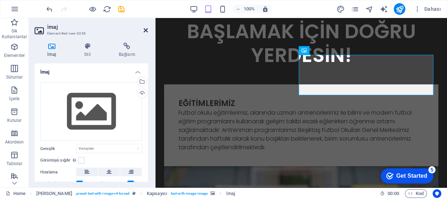
drag, startPoint x: 145, startPoint y: 31, endPoint x: 116, endPoint y: 13, distance: 34.6
click at [145, 31] on icon at bounding box center [146, 30] width 4 height 6
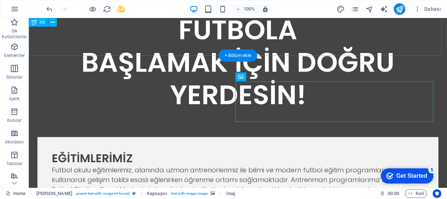
scroll to position [243, 0]
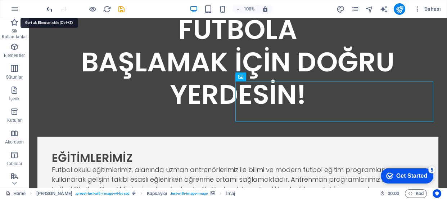
click at [50, 10] on icon "undo" at bounding box center [49, 9] width 8 height 8
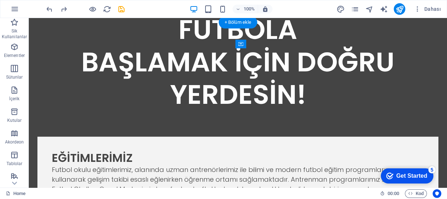
scroll to position [275, 0]
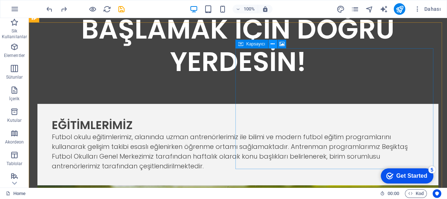
click at [274, 45] on icon at bounding box center [273, 44] width 4 height 8
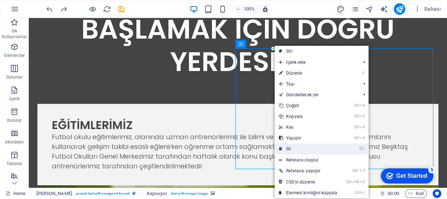
click at [295, 149] on link "⌦ Sil" at bounding box center [308, 148] width 67 height 11
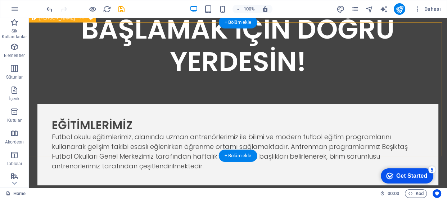
scroll to position [243, 0]
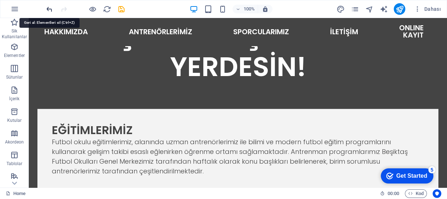
click at [48, 9] on icon "undo" at bounding box center [49, 9] width 8 height 8
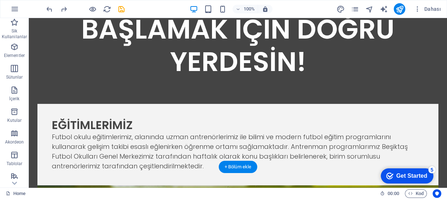
scroll to position [308, 0]
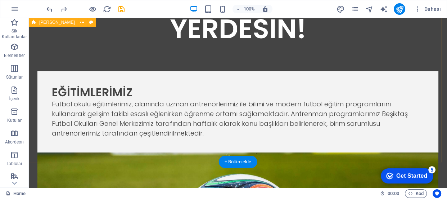
click at [425, 145] on div "EĞİTİMLERİMİZ Futbol okulu eğitimlerimiz, alanında uzman antrenörlerimiz ile bi…" at bounding box center [238, 197] width 418 height 305
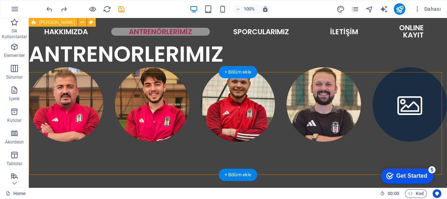
scroll to position [523, 0]
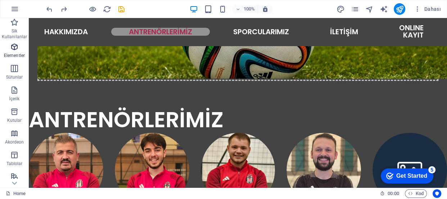
click at [14, 46] on icon "button" at bounding box center [14, 46] width 9 height 9
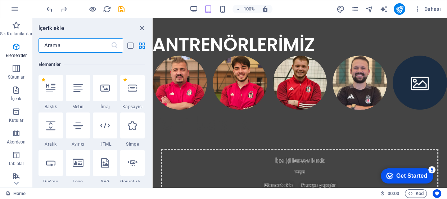
scroll to position [76, 0]
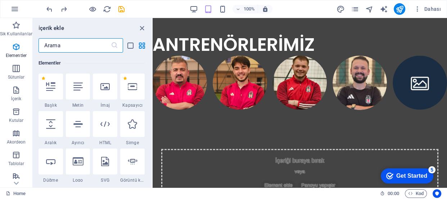
click at [75, 41] on input "text" at bounding box center [75, 45] width 72 height 14
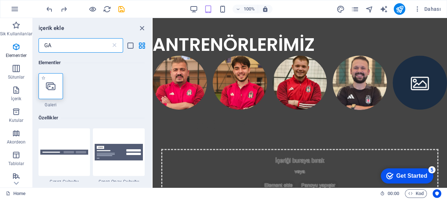
type input "GA"
click at [52, 91] on div at bounding box center [51, 86] width 24 height 26
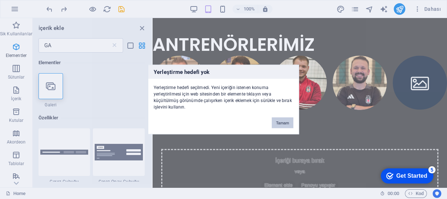
click at [282, 123] on button "Tamam" at bounding box center [283, 122] width 22 height 11
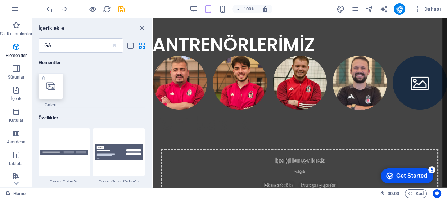
select select "4"
select select "%"
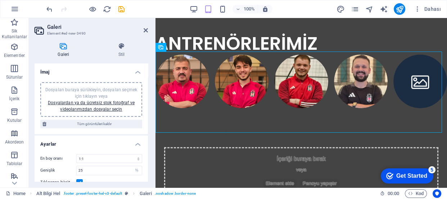
click at [108, 90] on span "Dosyaları buraya sürükleyin, dosyaları seçmek için tıklayın veya Dosyalardan ya…" at bounding box center [91, 99] width 92 height 24
click at [98, 95] on span "Dosyaları buraya sürükleyin, dosyaları seçmek için tıklayın veya Dosyalardan ya…" at bounding box center [91, 99] width 92 height 24
click at [104, 109] on link "Dosyalardan ya da ücretsiz stok fotoğraf ve videolarımızdan dosyalar seçin" at bounding box center [91, 106] width 87 height 12
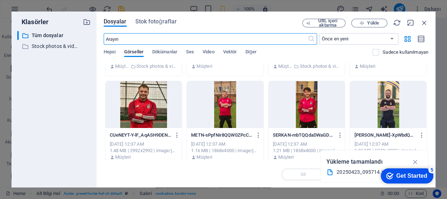
scroll to position [260, 0]
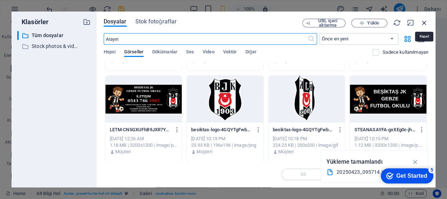
click at [424, 22] on icon "button" at bounding box center [425, 23] width 8 height 8
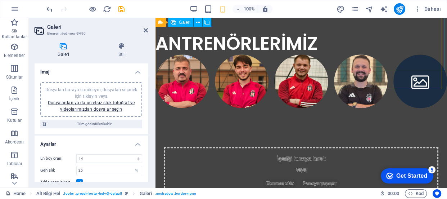
scroll to position [400, 0]
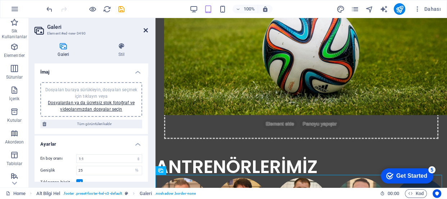
drag, startPoint x: 148, startPoint y: 29, endPoint x: 117, endPoint y: 12, distance: 34.8
click at [148, 29] on icon at bounding box center [146, 30] width 4 height 6
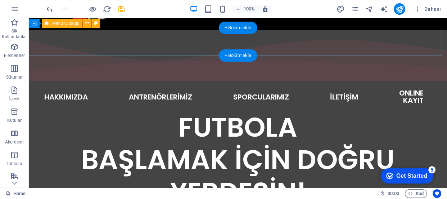
scroll to position [47, 0]
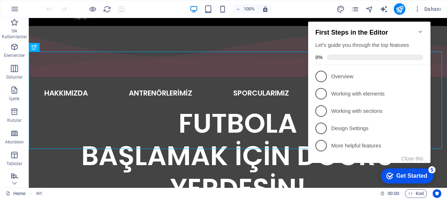
click at [420, 31] on icon "Minimize checklist" at bounding box center [420, 32] width 3 height 2
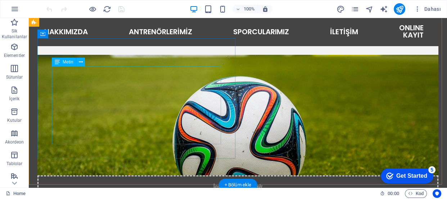
scroll to position [346, 0]
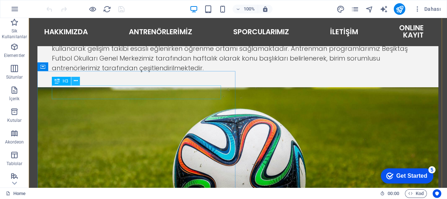
click at [76, 81] on icon at bounding box center [76, 81] width 4 height 8
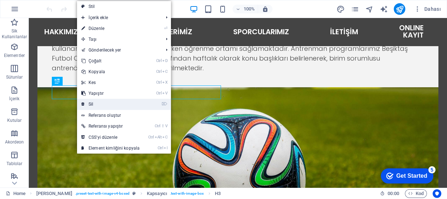
drag, startPoint x: 63, startPoint y: 85, endPoint x: 92, endPoint y: 103, distance: 34.0
click at [92, 103] on link "⌦ Sil" at bounding box center [110, 104] width 67 height 11
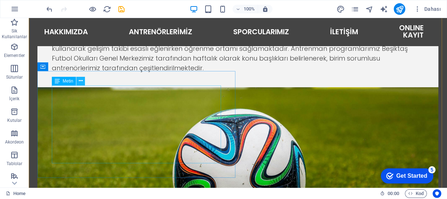
click at [80, 79] on icon at bounding box center [81, 81] width 4 height 8
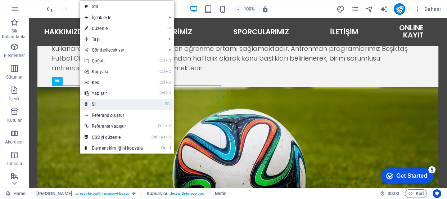
click at [100, 101] on link "⌦ Sil" at bounding box center [113, 104] width 67 height 11
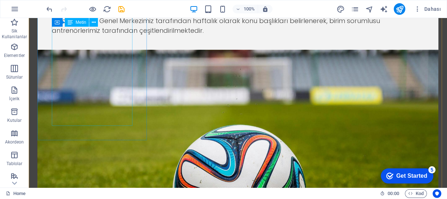
scroll to position [509, 0]
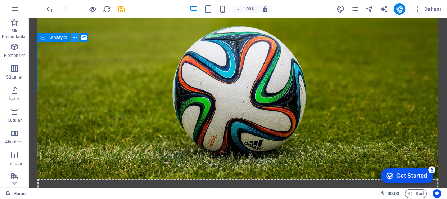
click at [76, 37] on icon at bounding box center [75, 38] width 4 height 8
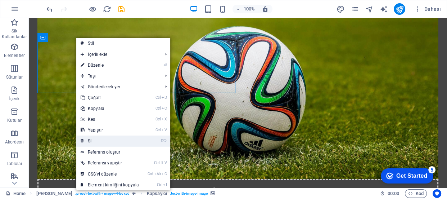
click at [94, 138] on link "⌦ Sil" at bounding box center [109, 140] width 67 height 11
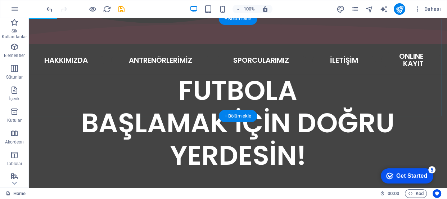
scroll to position [247, 0]
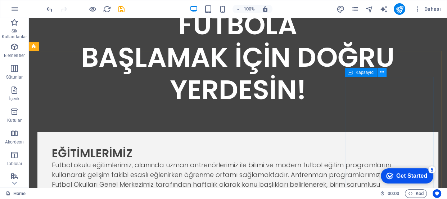
click at [381, 74] on icon at bounding box center [382, 72] width 4 height 8
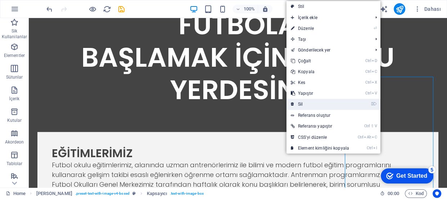
click at [306, 103] on link "⌦ Sil" at bounding box center [320, 104] width 67 height 11
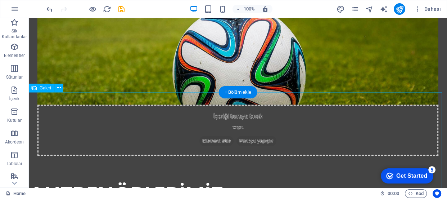
scroll to position [509, 0]
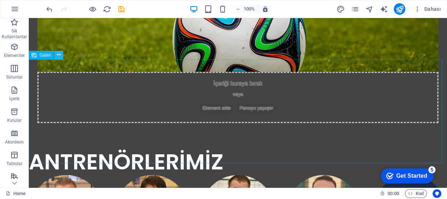
click at [60, 55] on icon at bounding box center [59, 55] width 4 height 8
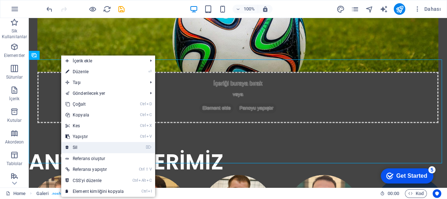
click at [80, 147] on link "⌦ Sil" at bounding box center [94, 147] width 67 height 11
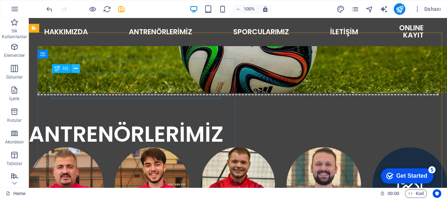
click at [76, 71] on icon at bounding box center [76, 69] width 4 height 8
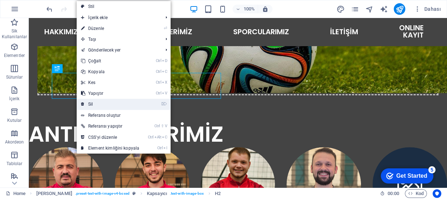
click at [88, 103] on link "⌦ Sil" at bounding box center [110, 104] width 67 height 11
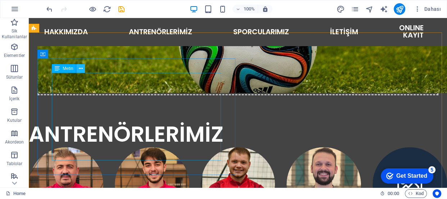
click at [82, 67] on icon at bounding box center [81, 69] width 4 height 8
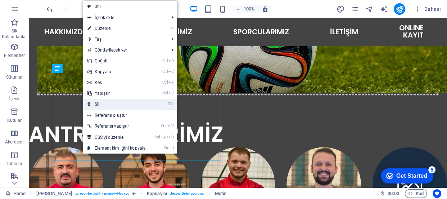
click at [102, 104] on link "⌦ Sil" at bounding box center [116, 104] width 67 height 11
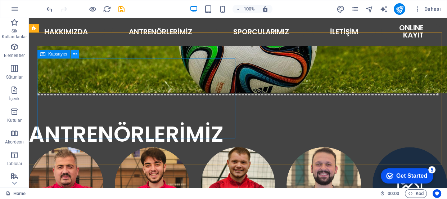
click at [76, 54] on icon at bounding box center [75, 54] width 4 height 8
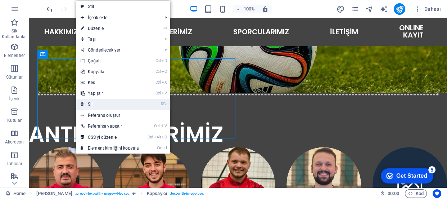
click at [94, 103] on link "⌦ Sil" at bounding box center [109, 104] width 67 height 11
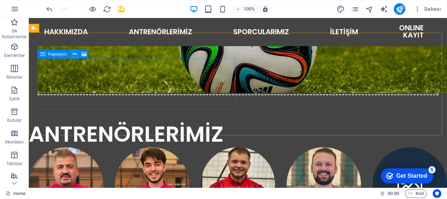
click at [76, 54] on icon at bounding box center [75, 54] width 4 height 8
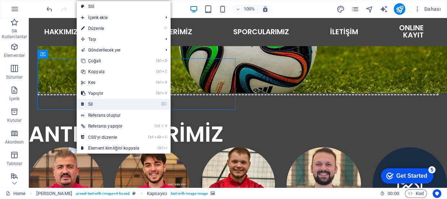
click at [94, 104] on link "⌦ Sil" at bounding box center [110, 104] width 67 height 11
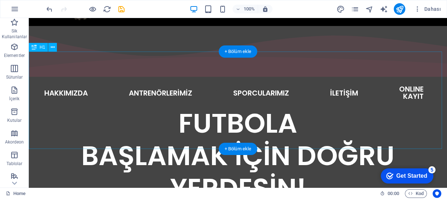
scroll to position [116, 0]
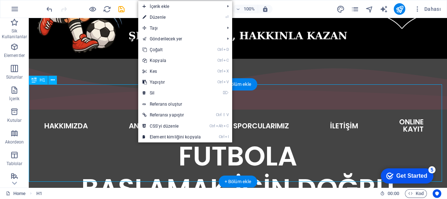
click at [87, 140] on div "FUTBOLA BAŞLAMAK İÇİN DOĞRU YERDESİN!" at bounding box center [238, 188] width 418 height 97
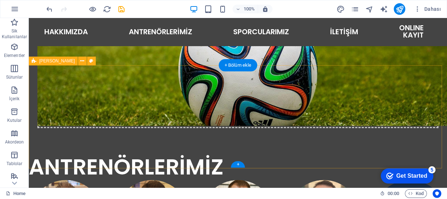
scroll to position [444, 0]
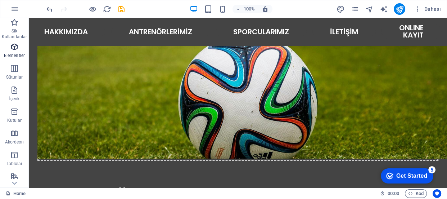
click at [14, 47] on icon "button" at bounding box center [14, 46] width 9 height 9
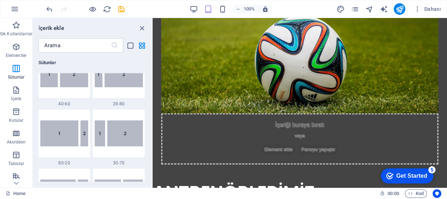
scroll to position [491, 0]
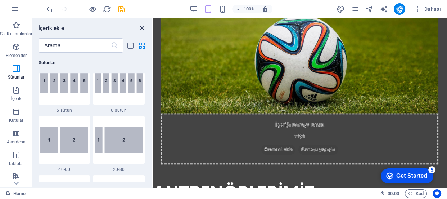
drag, startPoint x: 143, startPoint y: 28, endPoint x: 112, endPoint y: 15, distance: 34.0
click at [143, 28] on icon "close panel" at bounding box center [142, 28] width 8 height 8
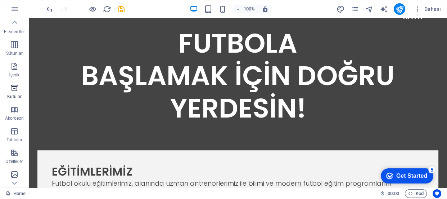
scroll to position [0, 0]
click at [15, 110] on icon "button" at bounding box center [14, 111] width 9 height 9
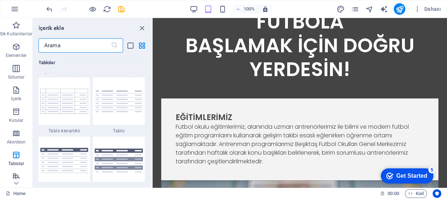
scroll to position [2706, 0]
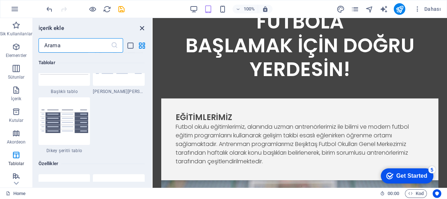
click at [140, 26] on icon "close panel" at bounding box center [142, 28] width 8 height 8
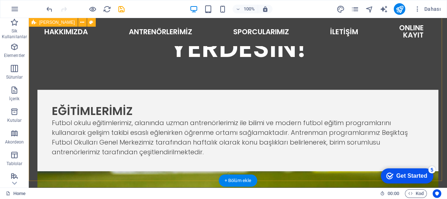
scroll to position [229, 0]
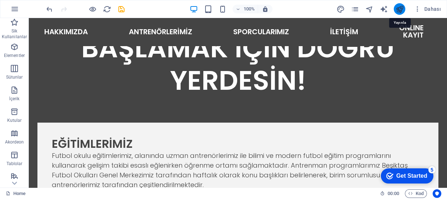
click at [401, 8] on icon "publish" at bounding box center [400, 9] width 8 height 8
